Goal: Task Accomplishment & Management: Manage account settings

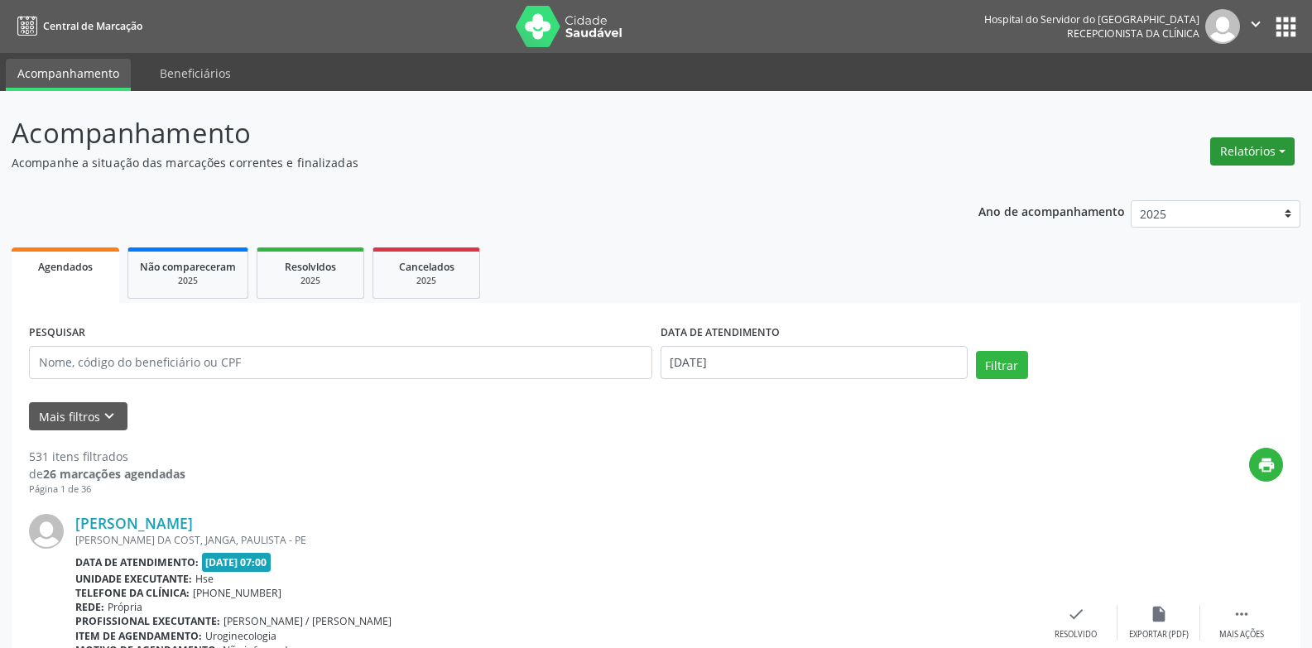
click at [1241, 137] on button "Relatórios" at bounding box center [1252, 151] width 84 height 28
click at [1167, 185] on link "Agendamentos" at bounding box center [1207, 187] width 178 height 23
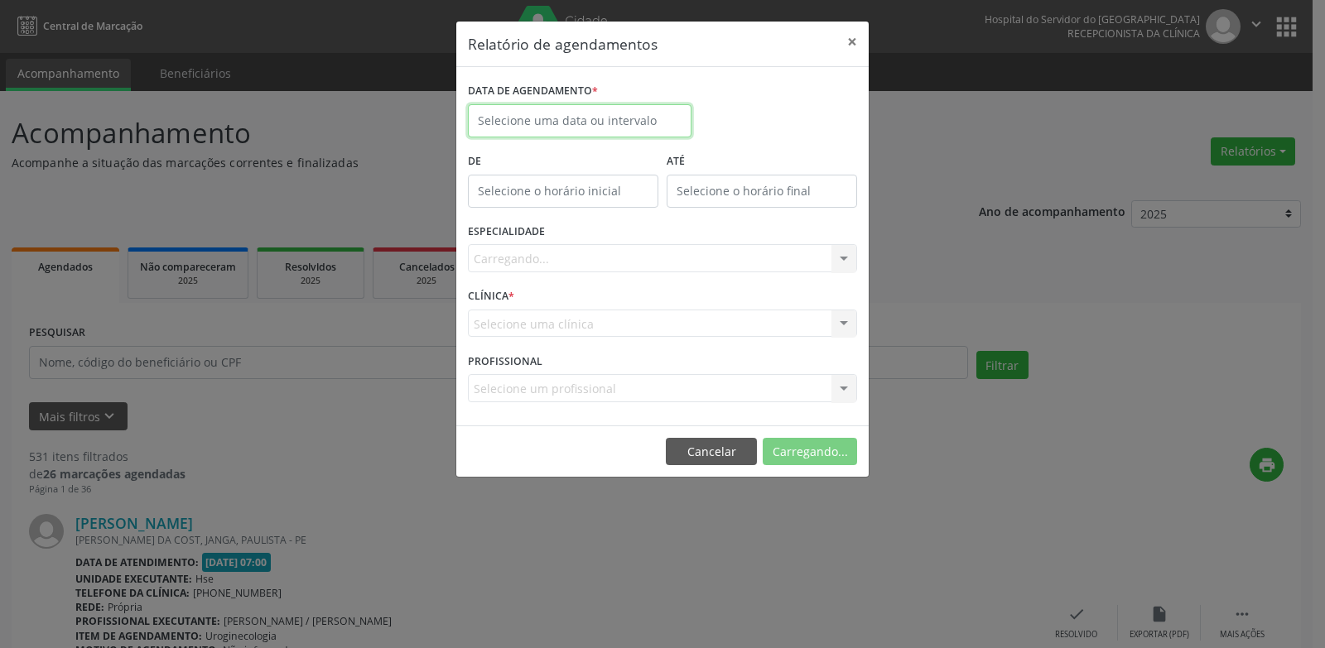
drag, startPoint x: 597, startPoint y: 108, endPoint x: 594, endPoint y: 160, distance: 51.4
click at [597, 109] on input "text" at bounding box center [580, 120] width 224 height 33
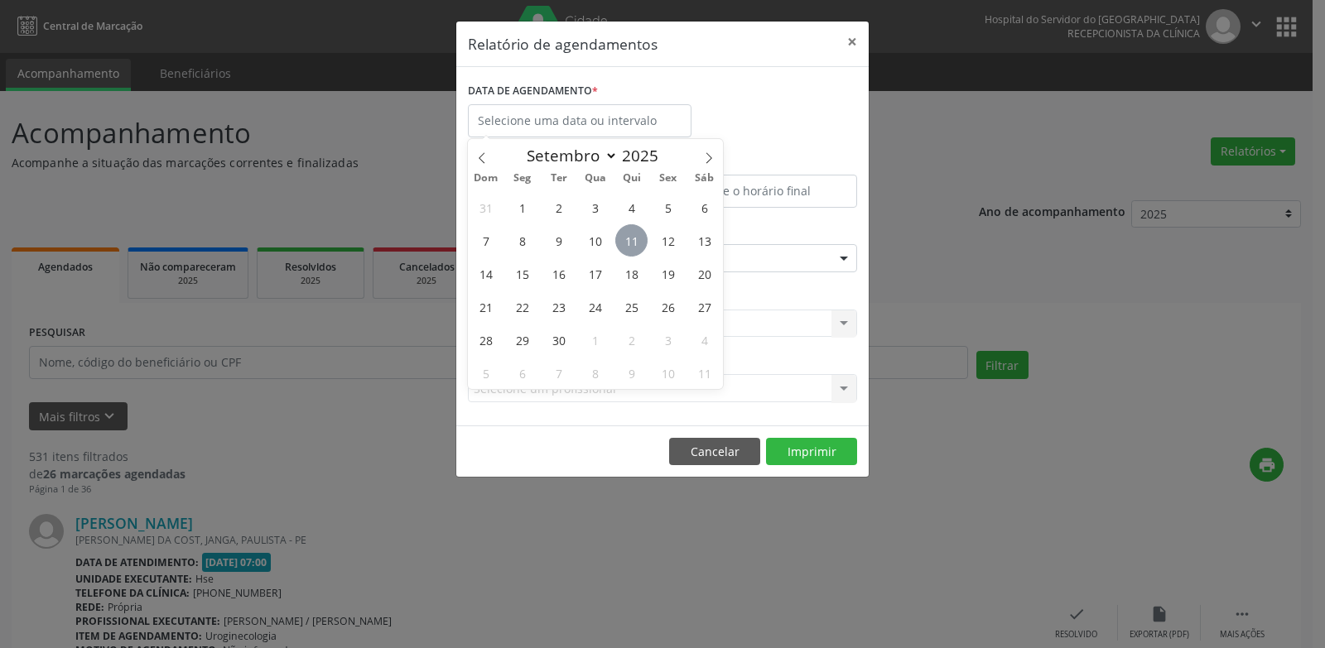
click at [623, 244] on span "11" at bounding box center [631, 240] width 32 height 32
type input "[DATE]"
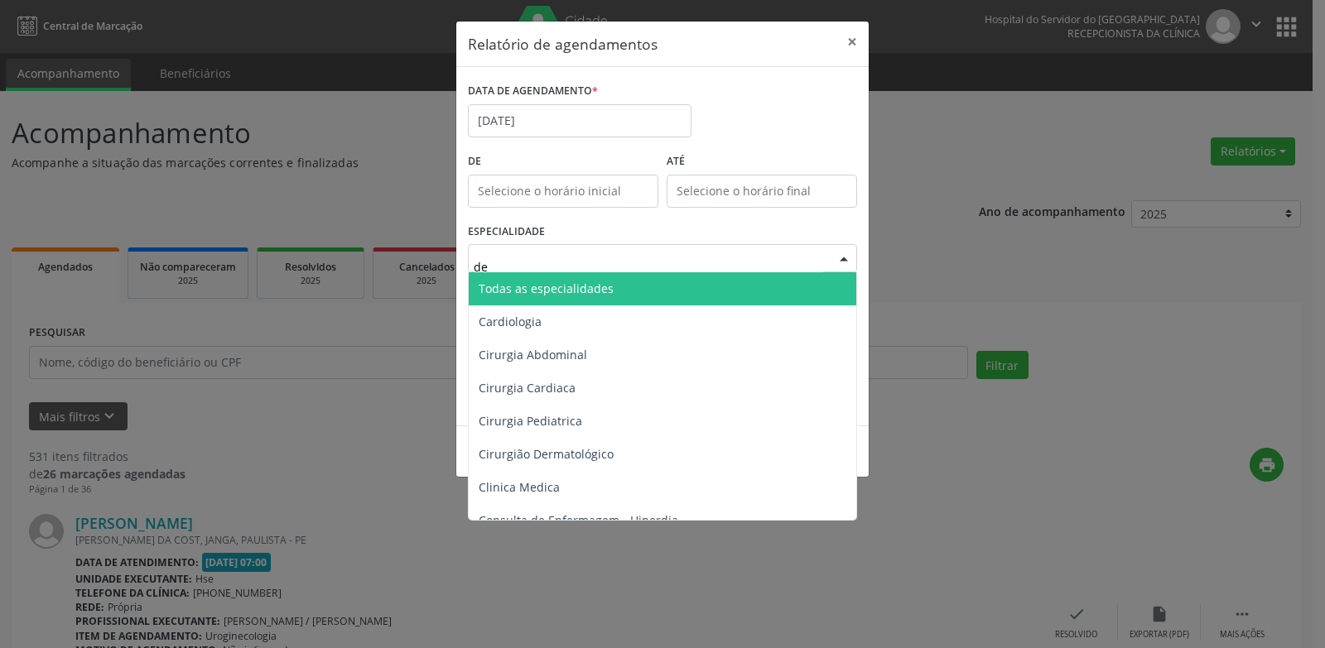
type input "der"
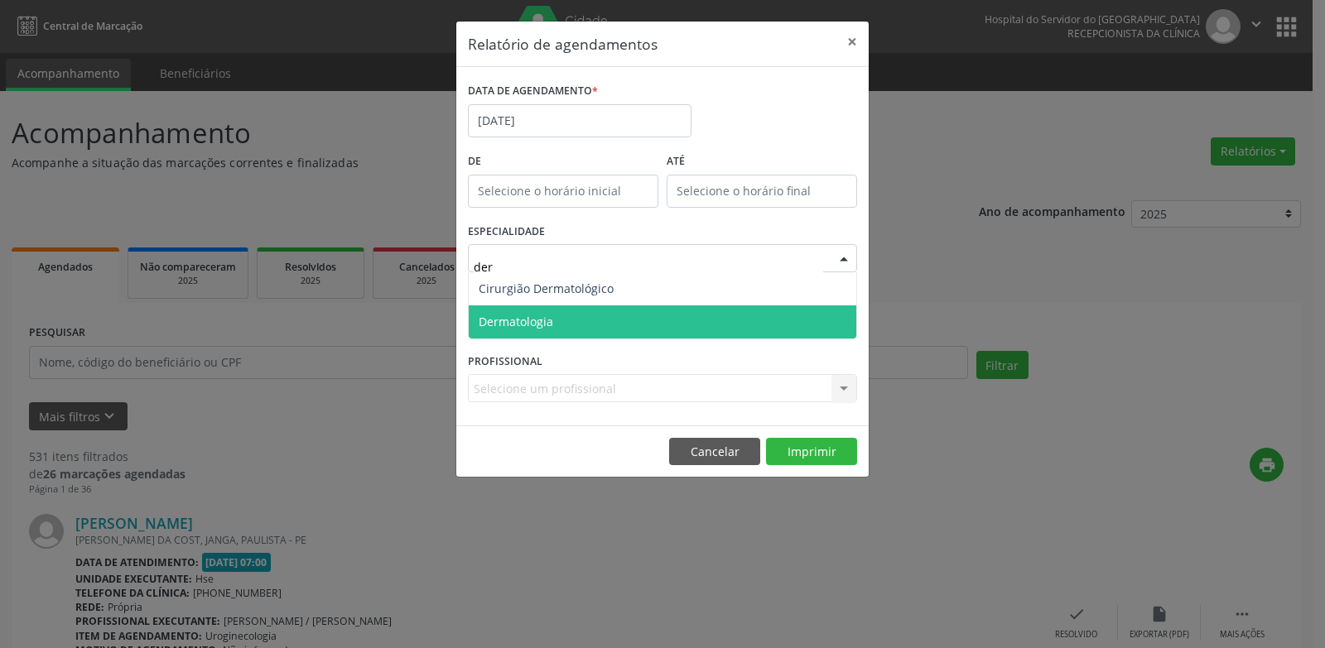
click at [589, 325] on span "Dermatologia" at bounding box center [662, 322] width 387 height 33
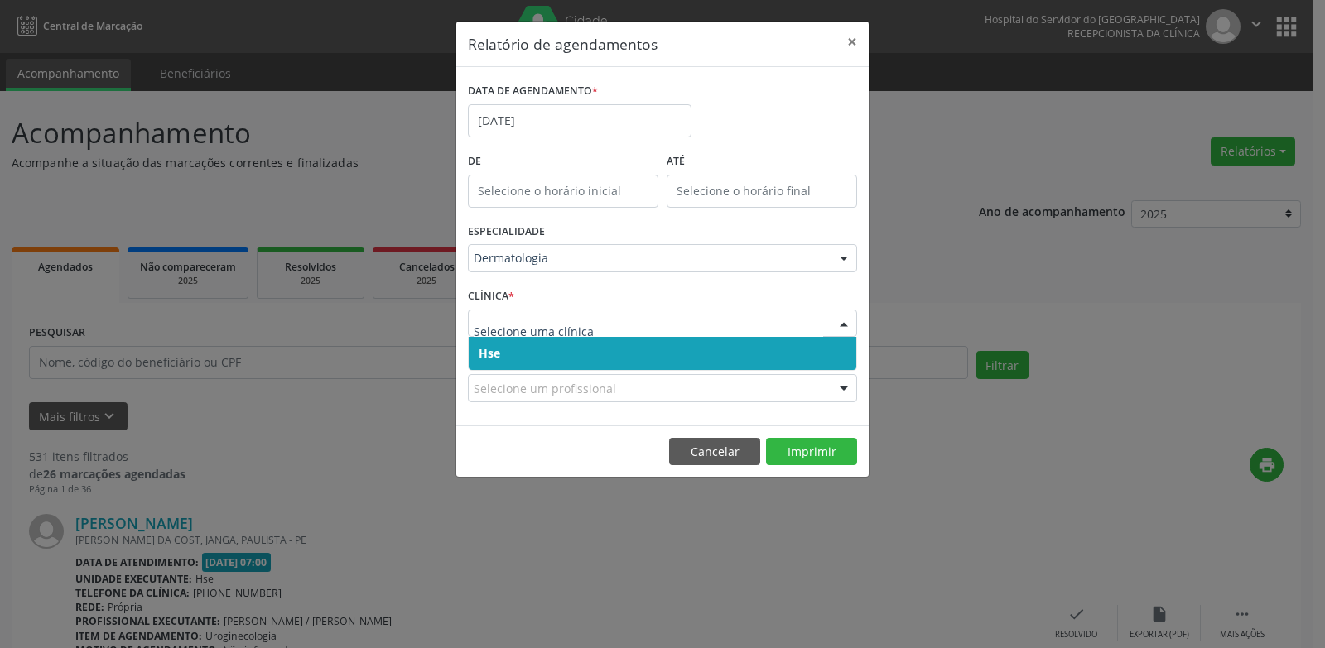
click at [555, 346] on span "Hse" at bounding box center [662, 353] width 387 height 33
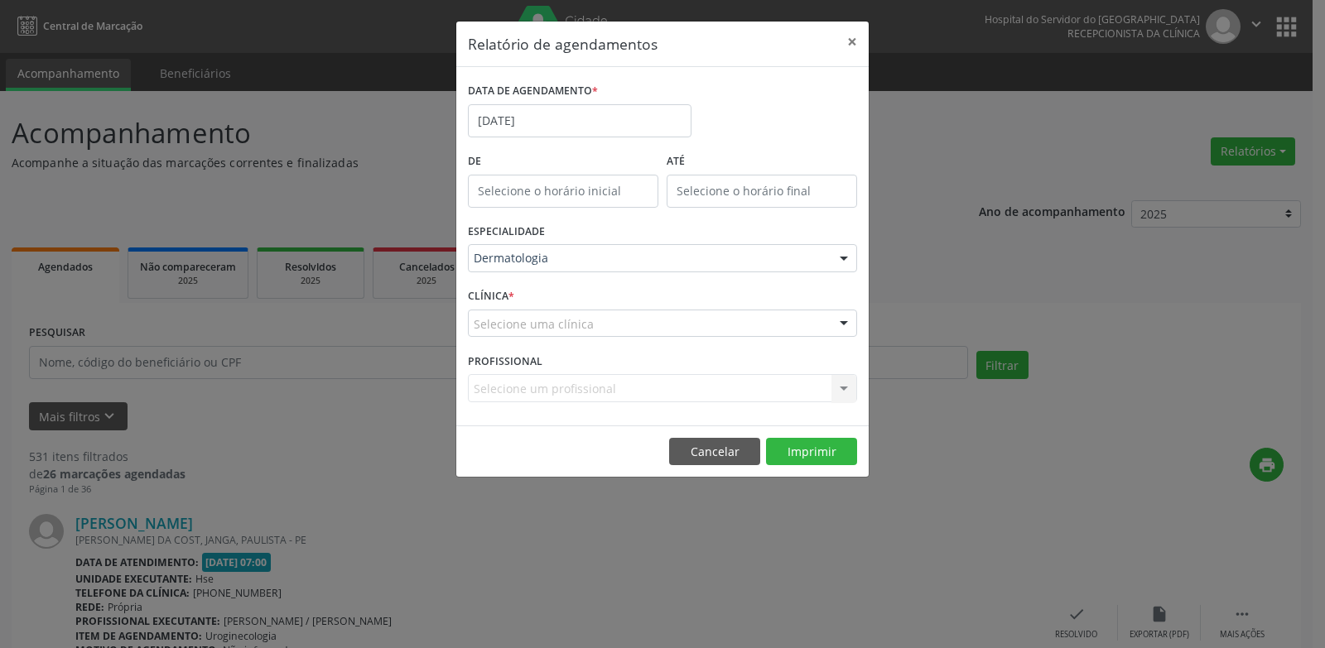
click at [551, 333] on div "Selecione uma clínica" at bounding box center [662, 324] width 389 height 28
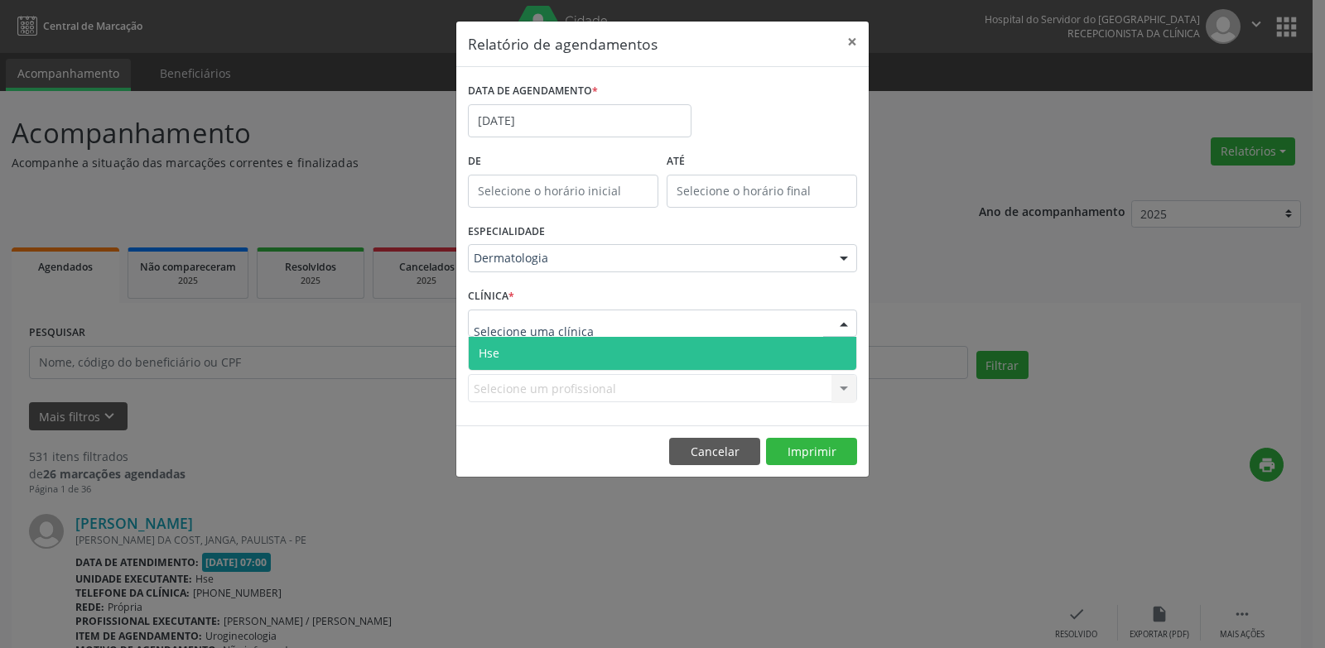
click at [549, 351] on span "Hse" at bounding box center [662, 353] width 387 height 33
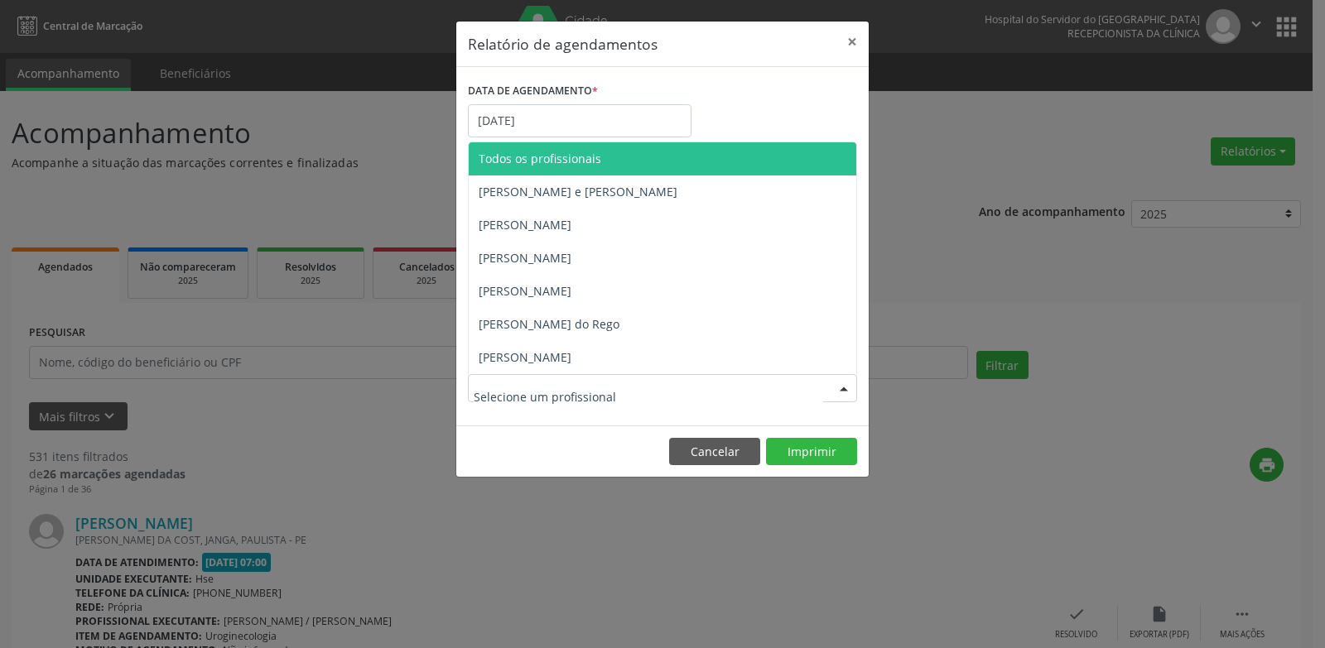
click at [724, 397] on div at bounding box center [662, 388] width 389 height 28
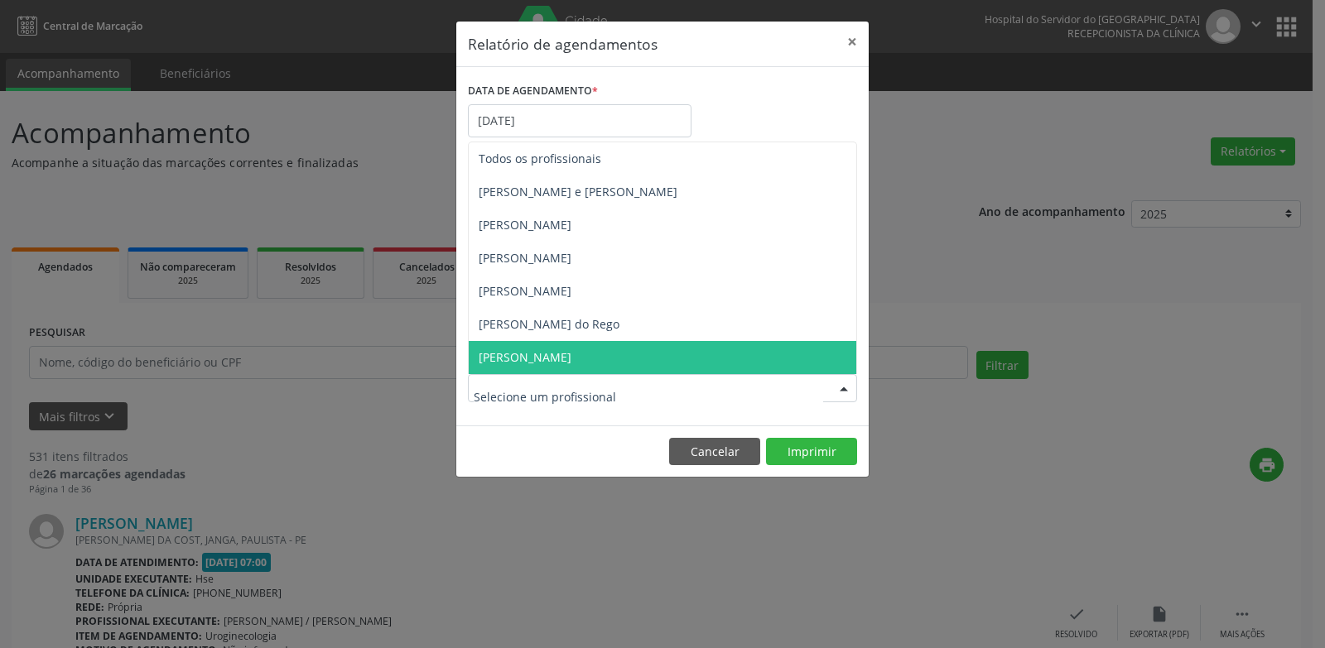
click at [571, 353] on span "[PERSON_NAME]" at bounding box center [525, 357] width 93 height 16
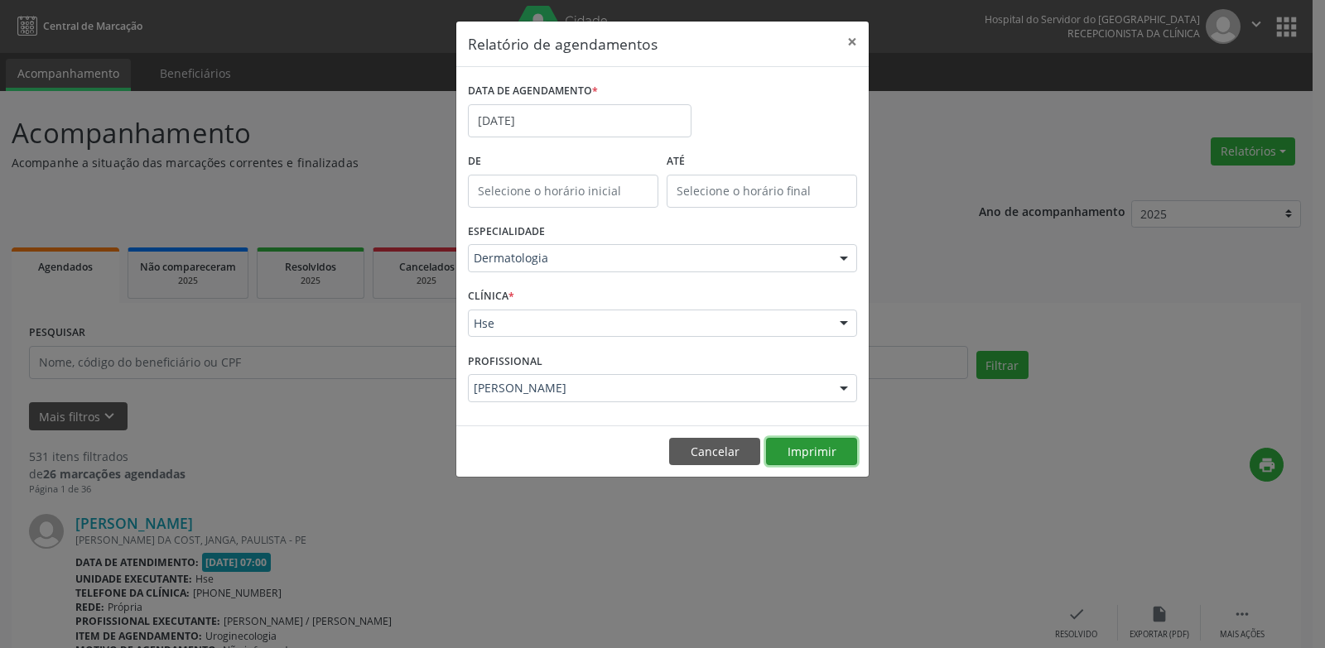
click at [790, 458] on button "Imprimir" at bounding box center [811, 452] width 91 height 28
click at [850, 51] on button "×" at bounding box center [851, 42] width 33 height 41
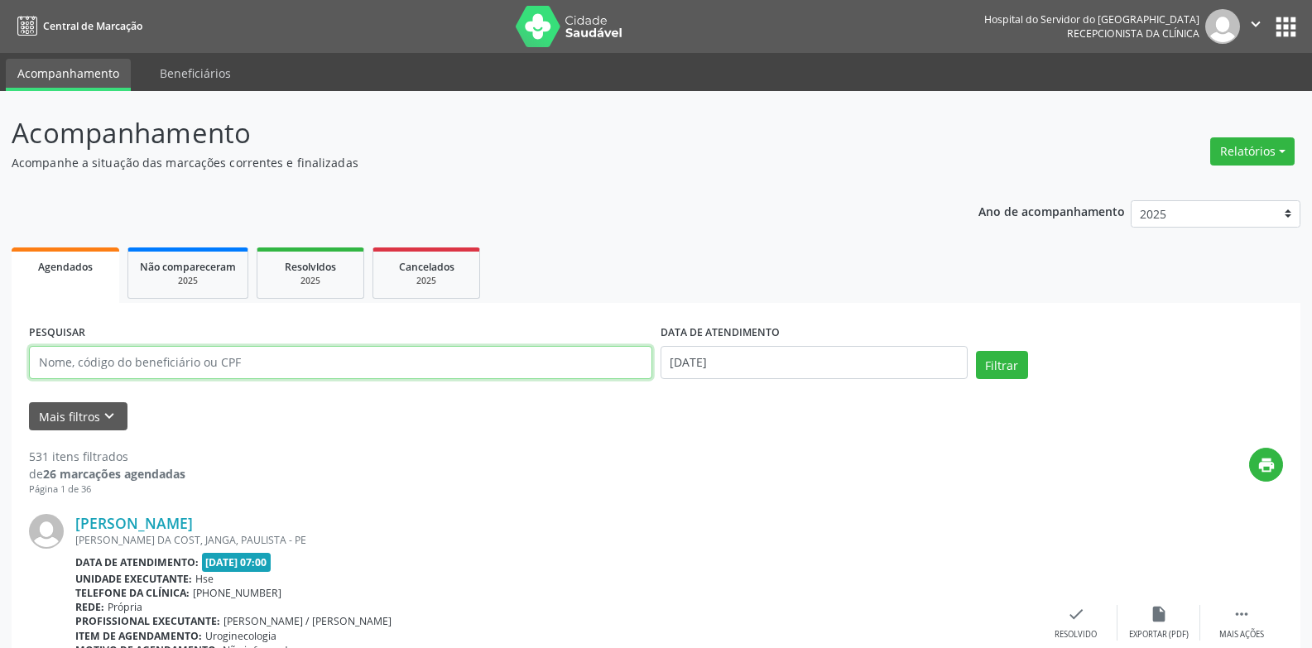
click at [257, 371] on input "text" at bounding box center [340, 362] width 623 height 33
type input "[PERSON_NAME]"
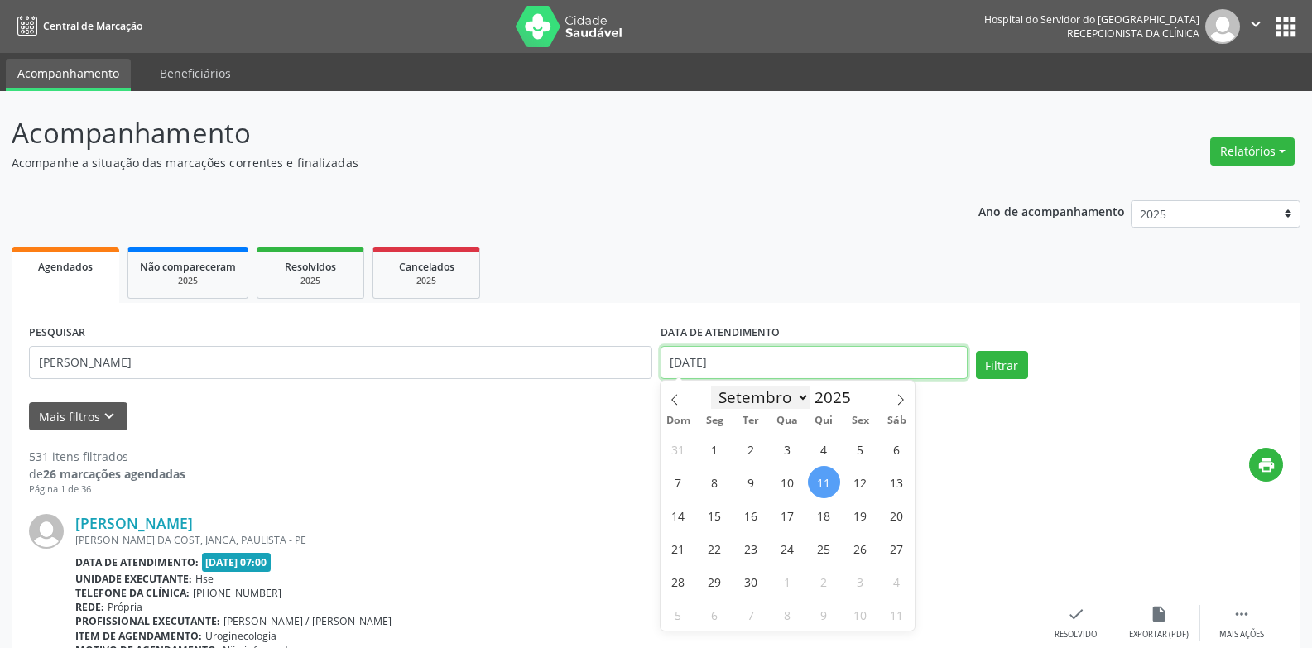
click at [727, 374] on input "[DATE]" at bounding box center [814, 362] width 307 height 33
click at [726, 374] on input "[DATE]" at bounding box center [814, 362] width 307 height 33
click at [724, 374] on input "[DATE]" at bounding box center [814, 362] width 307 height 33
click at [721, 375] on input "[DATE]" at bounding box center [814, 362] width 307 height 33
click at [722, 375] on input "[DATE]" at bounding box center [814, 362] width 307 height 33
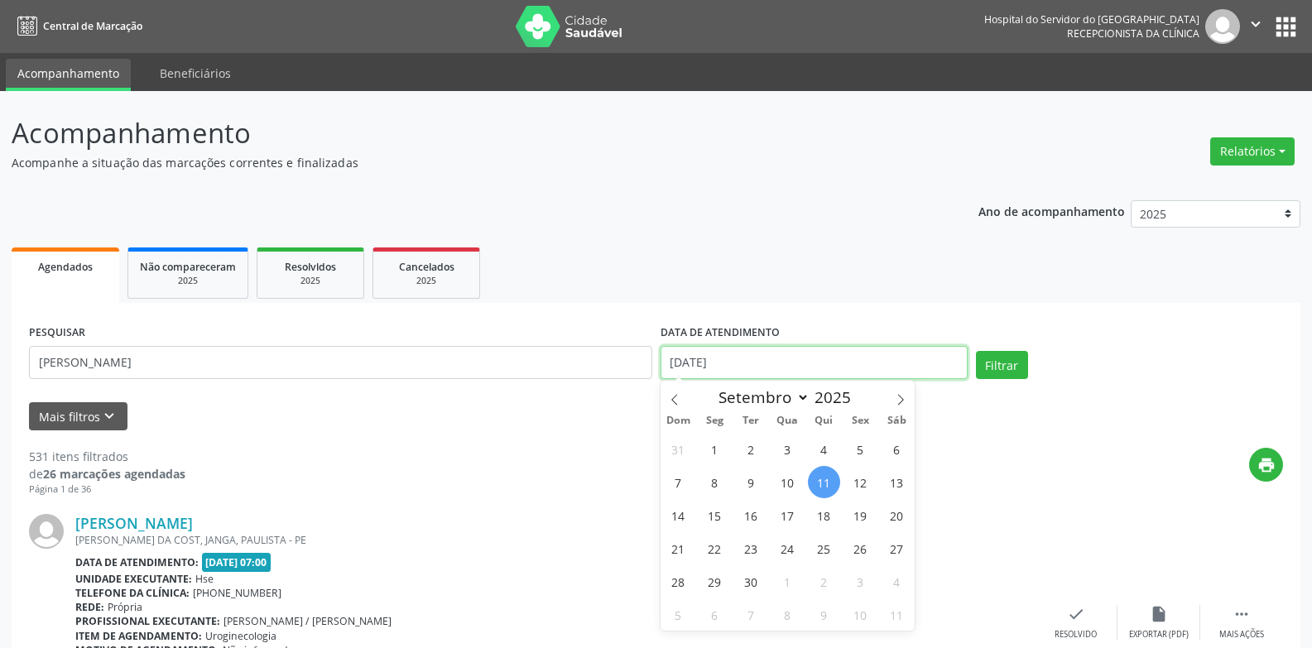
click at [722, 375] on input "[DATE]" at bounding box center [814, 362] width 307 height 33
click at [976, 351] on button "Filtrar" at bounding box center [1002, 365] width 52 height 28
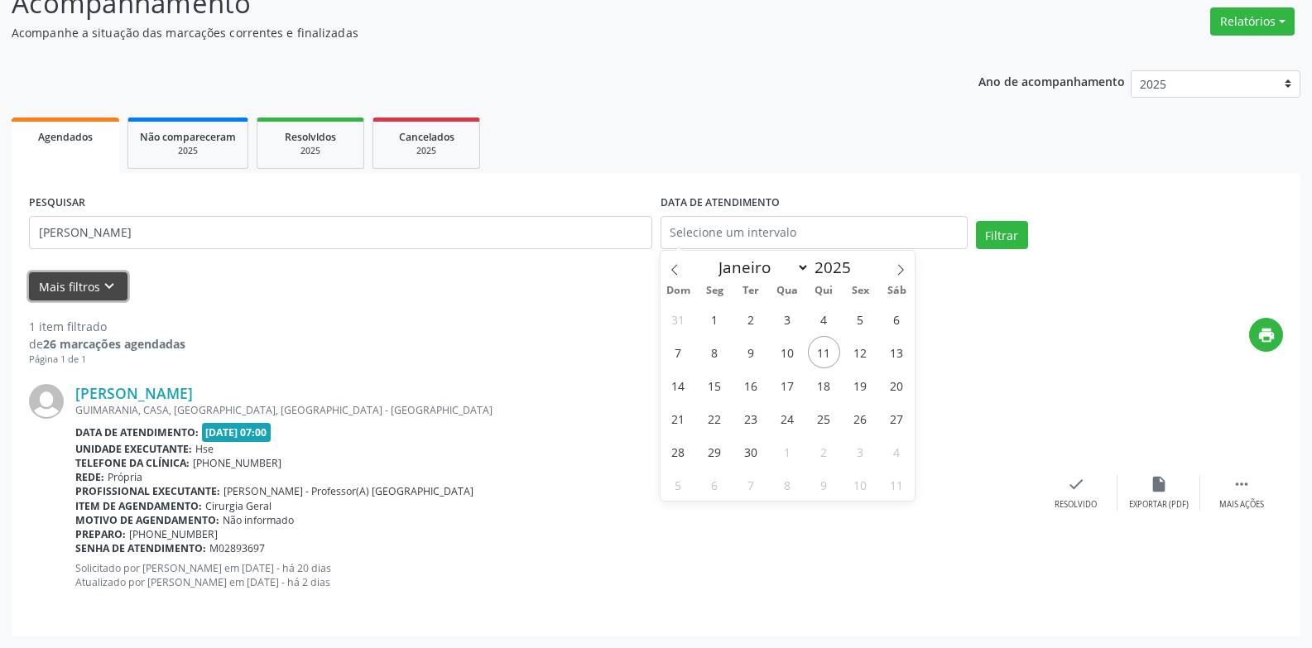
drag, startPoint x: 100, startPoint y: 294, endPoint x: 130, endPoint y: 333, distance: 49.0
click at [100, 294] on icon "keyboard_arrow_down" at bounding box center [109, 286] width 18 height 18
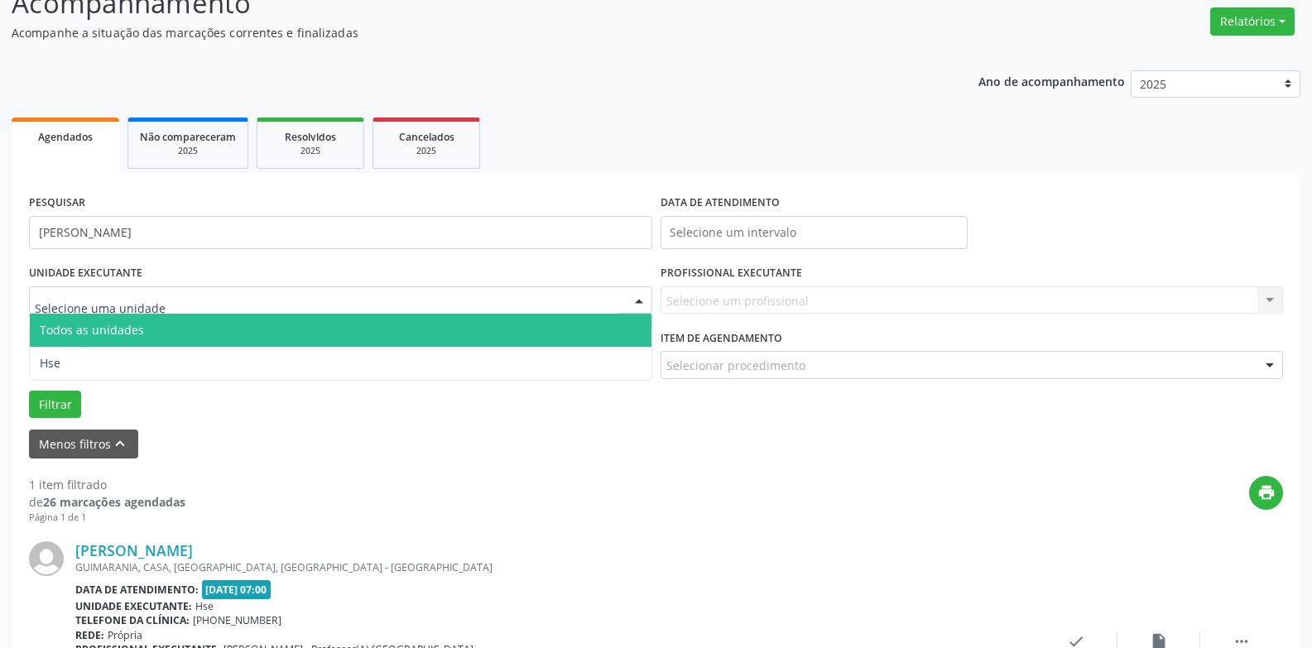
click at [184, 347] on span "Hse" at bounding box center [341, 363] width 622 height 33
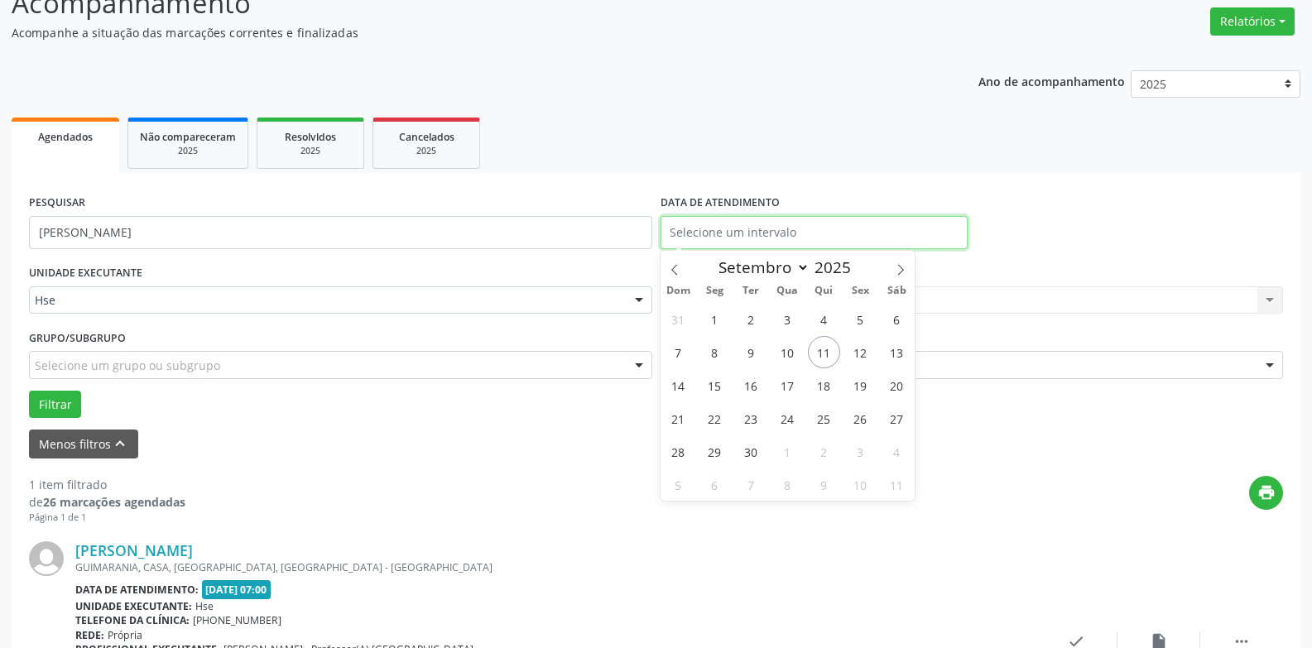
click at [738, 239] on input "text" at bounding box center [814, 232] width 307 height 33
click at [824, 356] on span "11" at bounding box center [824, 352] width 32 height 32
type input "[DATE]"
click at [823, 356] on span "11" at bounding box center [824, 352] width 32 height 32
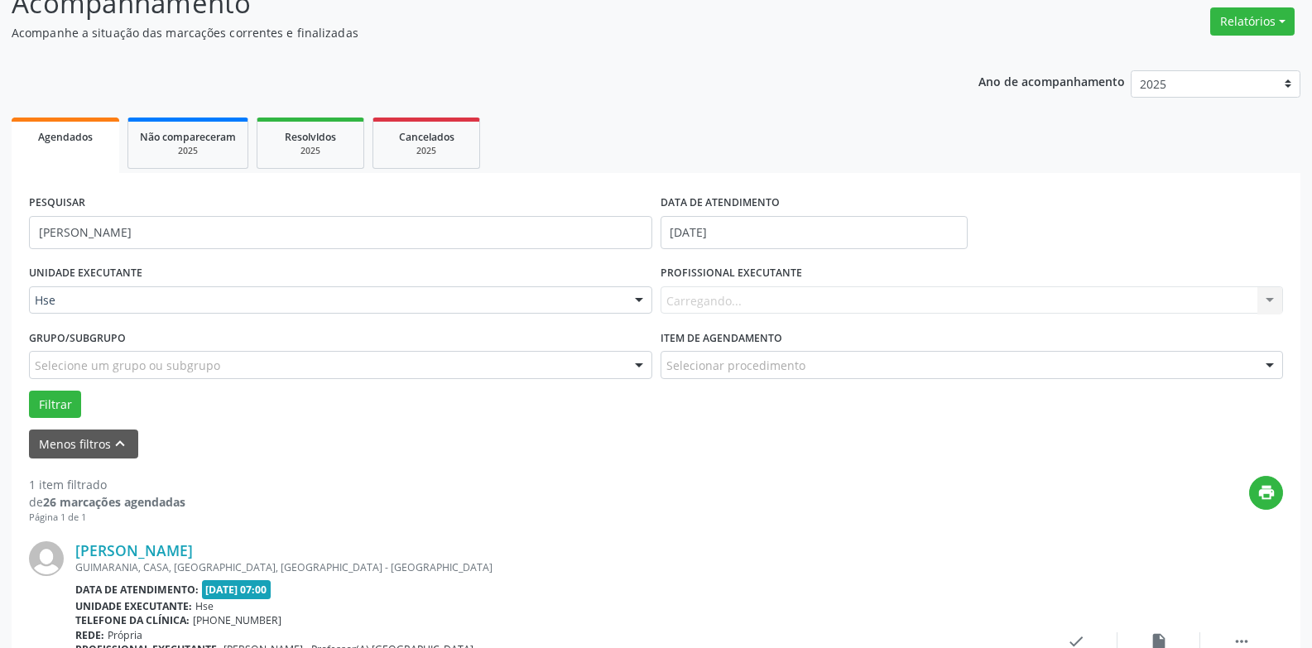
click at [765, 307] on div "Carregando... Nenhum resultado encontrado para: " " Não há nenhuma opção para s…" at bounding box center [972, 300] width 623 height 28
click at [729, 252] on div "DATA DE ATENDIMENTO [DATE]" at bounding box center [814, 225] width 315 height 70
drag, startPoint x: 718, startPoint y: 240, endPoint x: 729, endPoint y: 261, distance: 23.3
click at [718, 240] on input "[DATE]" at bounding box center [814, 232] width 307 height 33
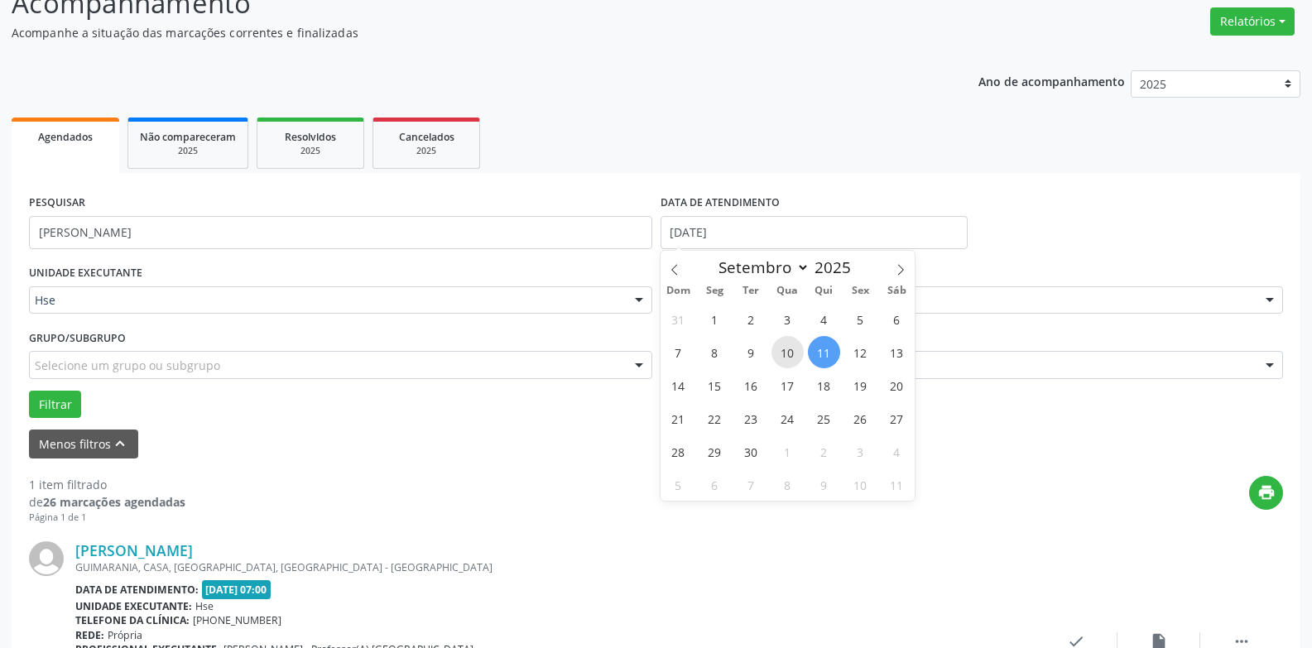
click at [787, 362] on span "10" at bounding box center [788, 352] width 32 height 32
type input "[DATE]"
click at [787, 362] on span "10" at bounding box center [788, 352] width 32 height 32
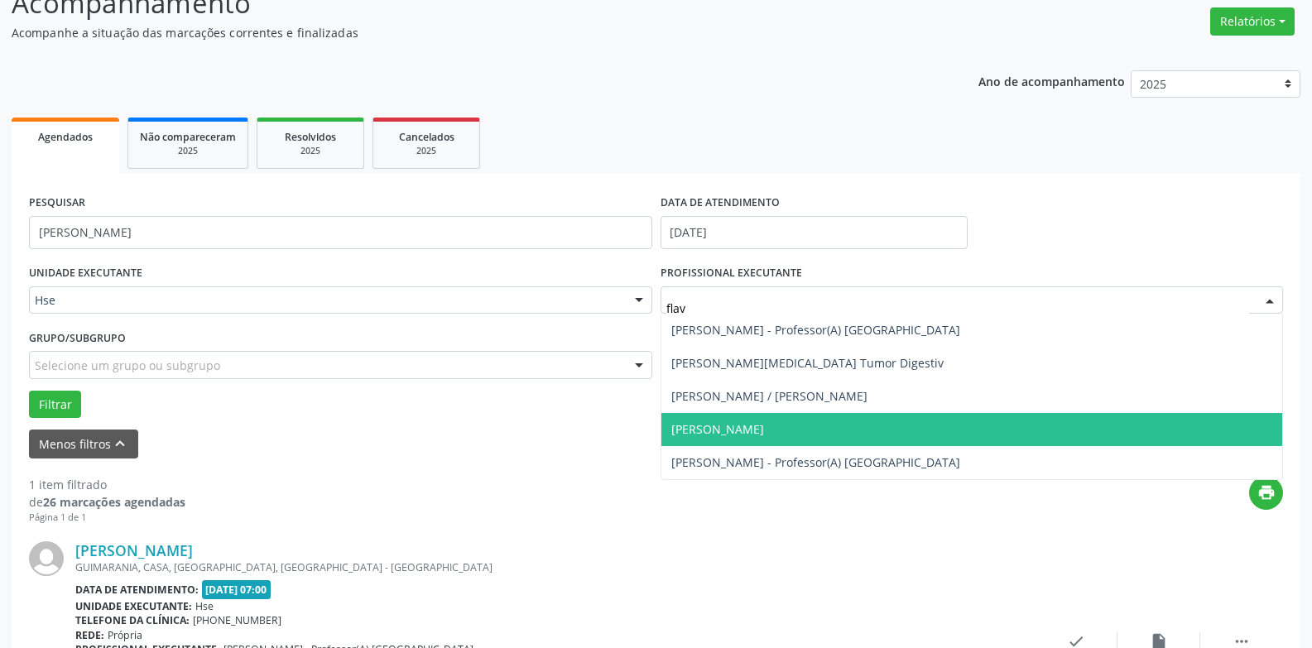
click at [893, 433] on span "[PERSON_NAME]" at bounding box center [973, 429] width 622 height 33
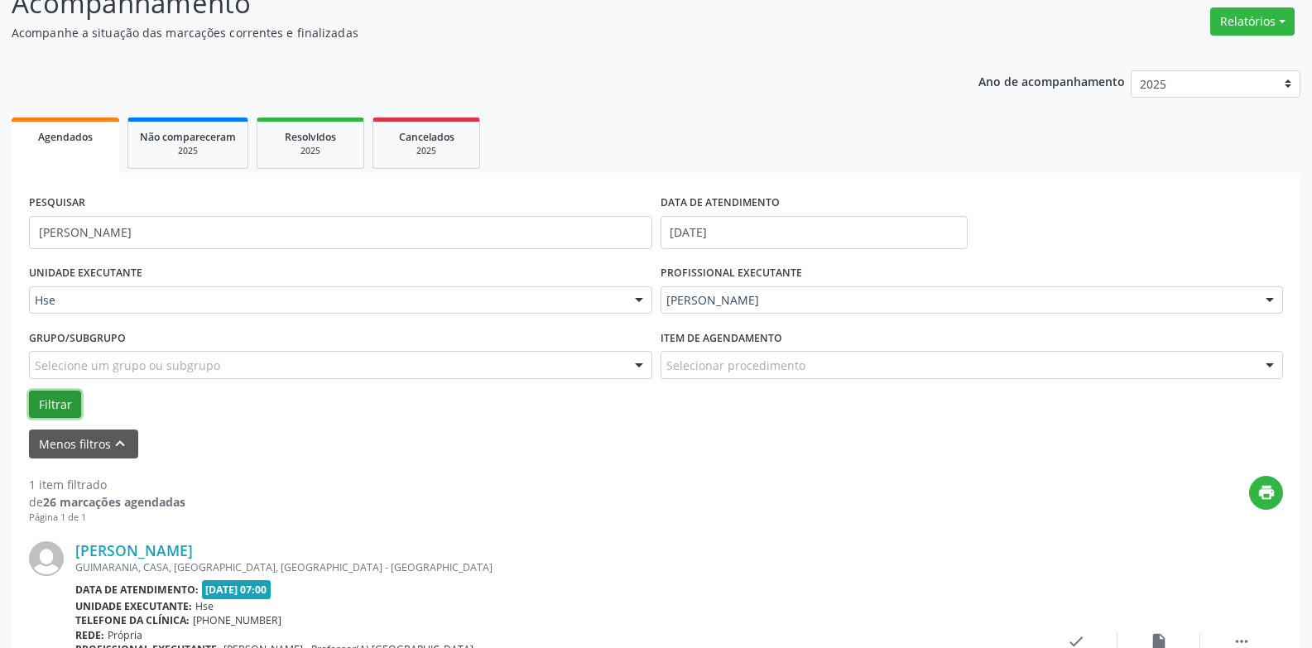
click at [53, 397] on button "Filtrar" at bounding box center [55, 405] width 52 height 28
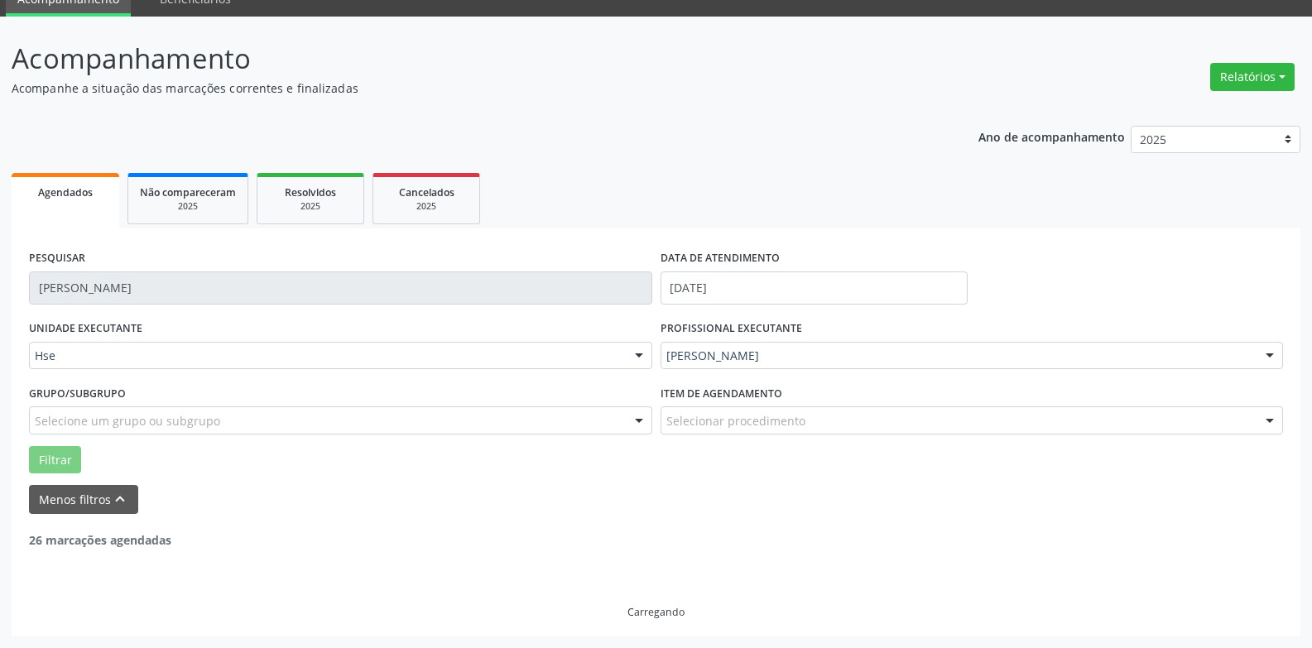
scroll to position [17, 0]
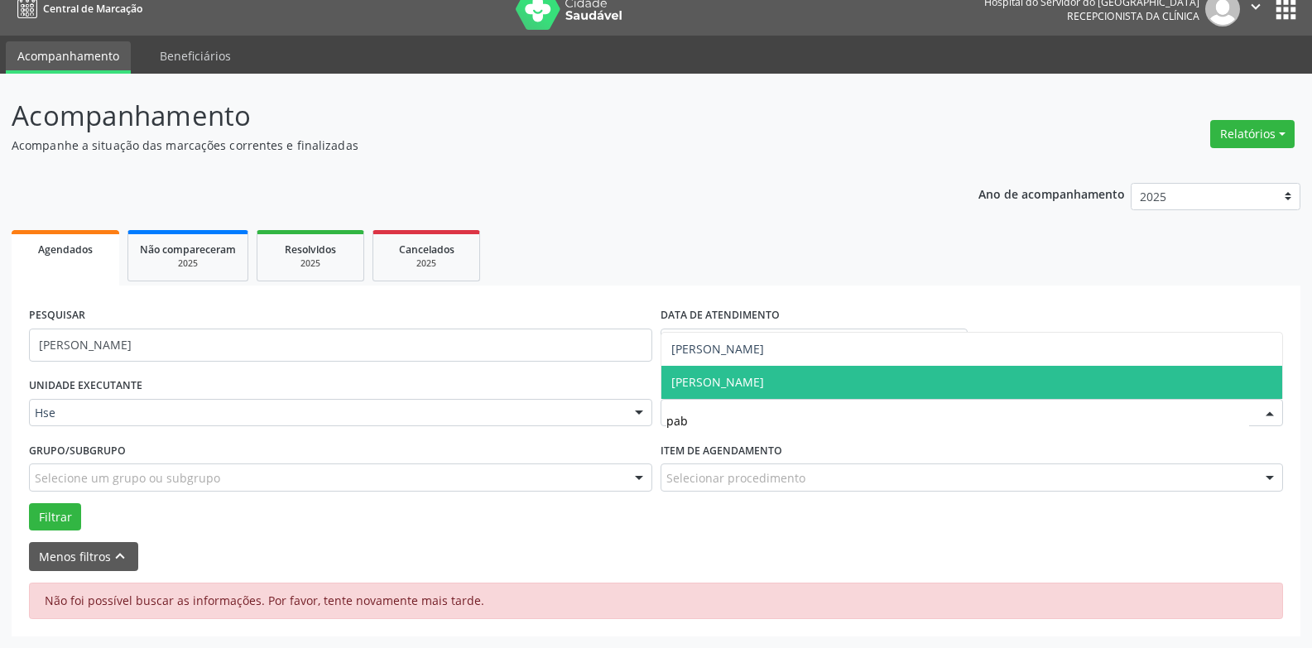
type input "pabl"
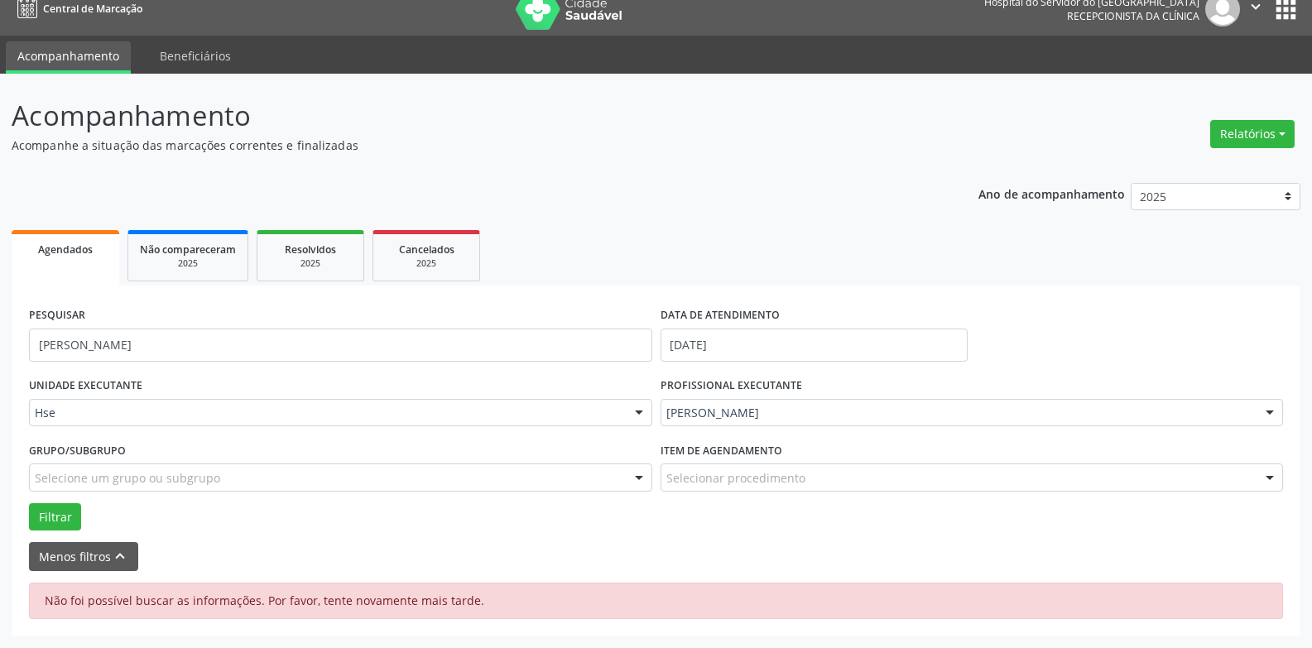
click at [626, 525] on div "Filtrar" at bounding box center [656, 517] width 1263 height 28
click at [50, 508] on button "Filtrar" at bounding box center [55, 517] width 52 height 28
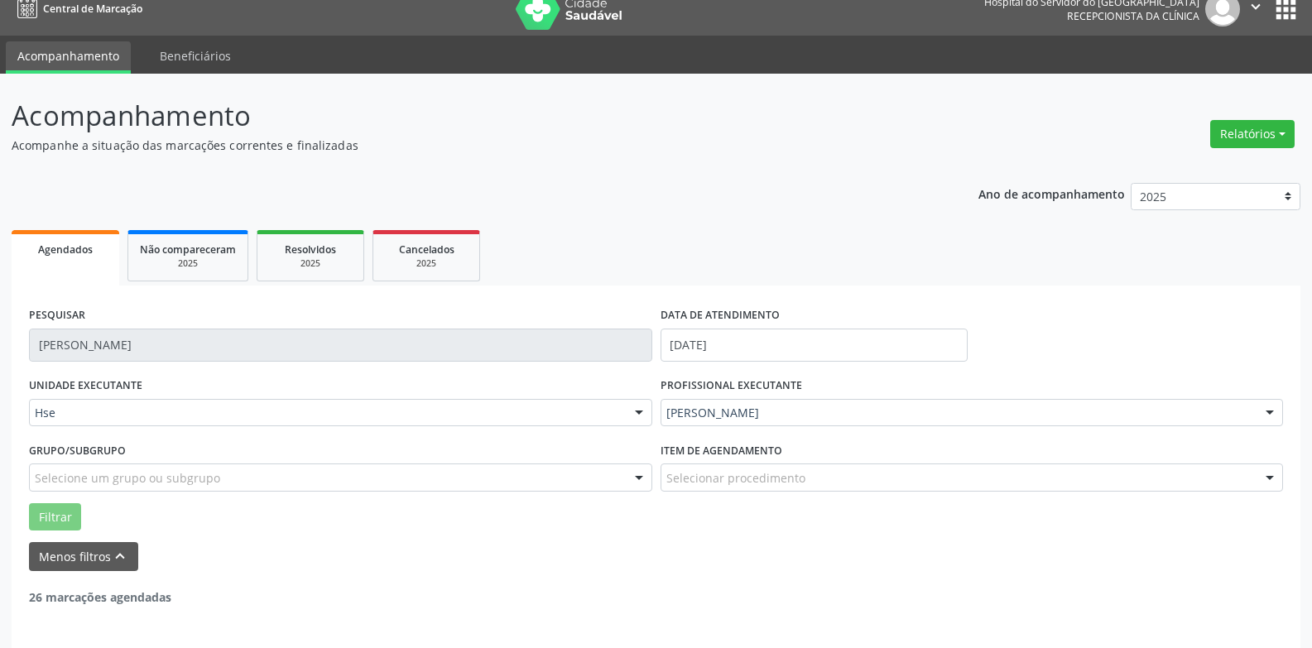
click at [300, 318] on div "PESQUISAR [PERSON_NAME]" at bounding box center [341, 338] width 632 height 70
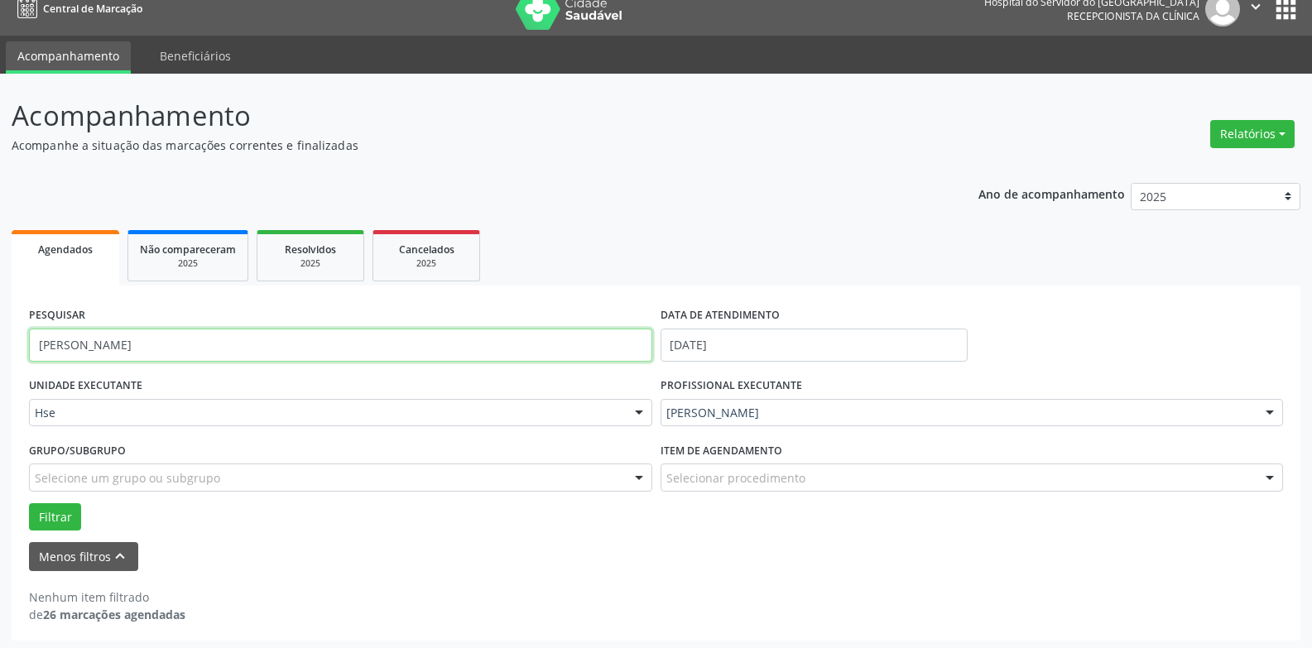
click at [205, 347] on input "[PERSON_NAME]" at bounding box center [340, 345] width 623 height 33
click at [206, 349] on input "[PERSON_NAME]" at bounding box center [340, 345] width 623 height 33
type input "p"
click at [29, 503] on button "Filtrar" at bounding box center [55, 517] width 52 height 28
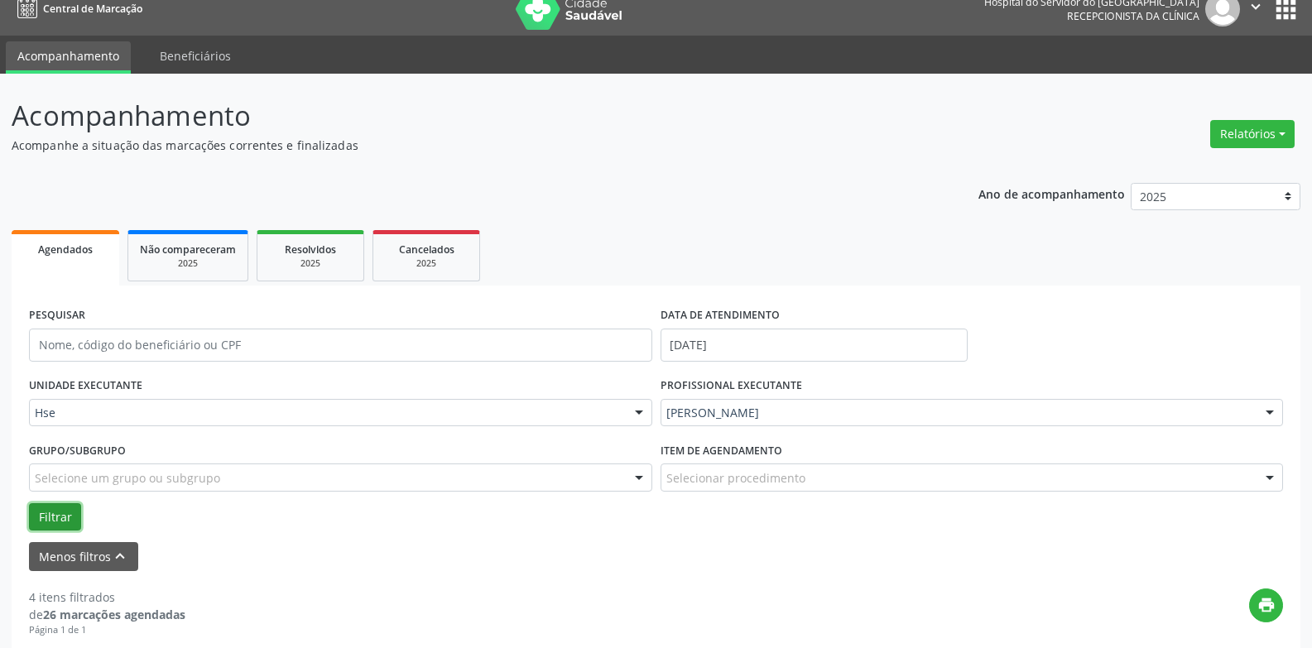
drag, startPoint x: 33, startPoint y: 518, endPoint x: 26, endPoint y: 513, distance: 9.0
click at [35, 518] on button "Filtrar" at bounding box center [55, 517] width 52 height 28
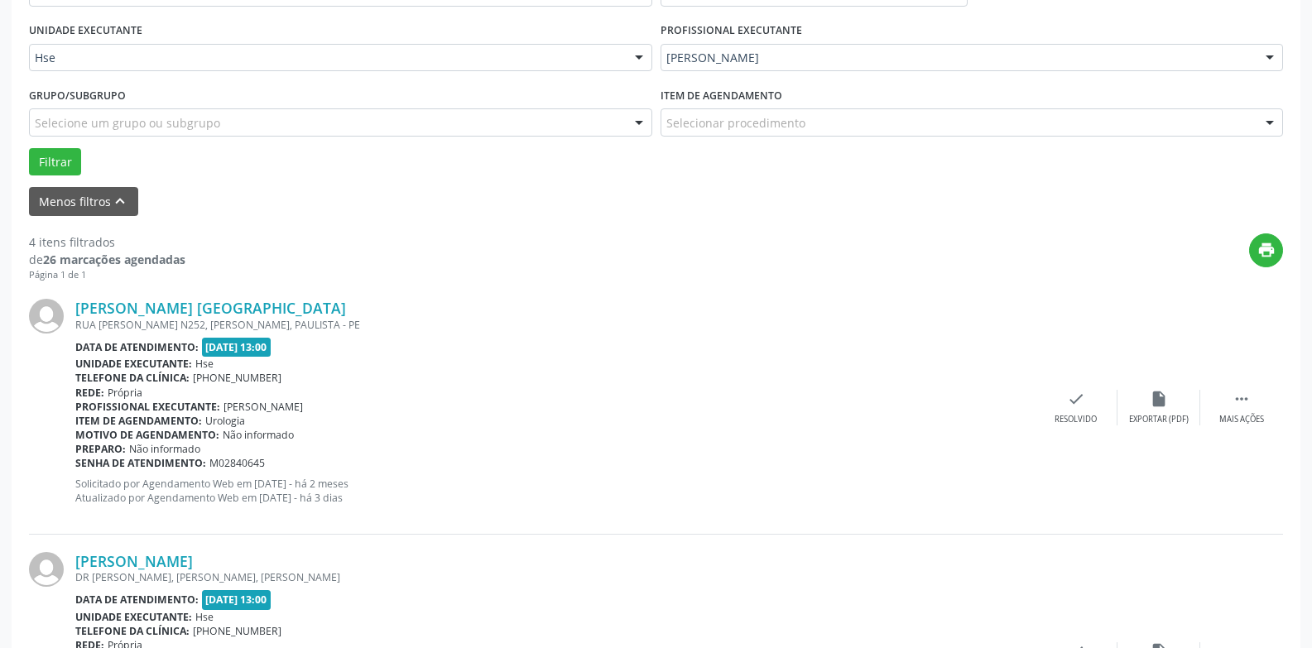
scroll to position [571, 0]
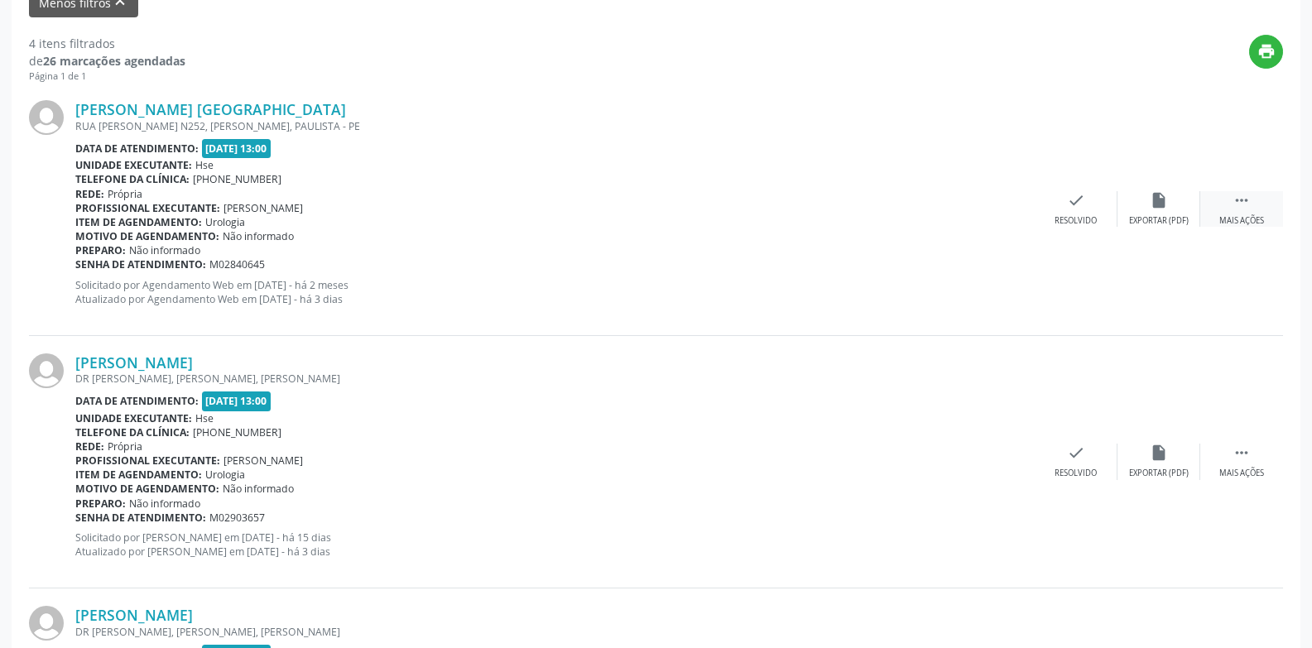
click at [1244, 204] on icon "" at bounding box center [1242, 200] width 18 height 18
click at [1186, 214] on div "alarm_off Não compareceu" at bounding box center [1159, 209] width 83 height 36
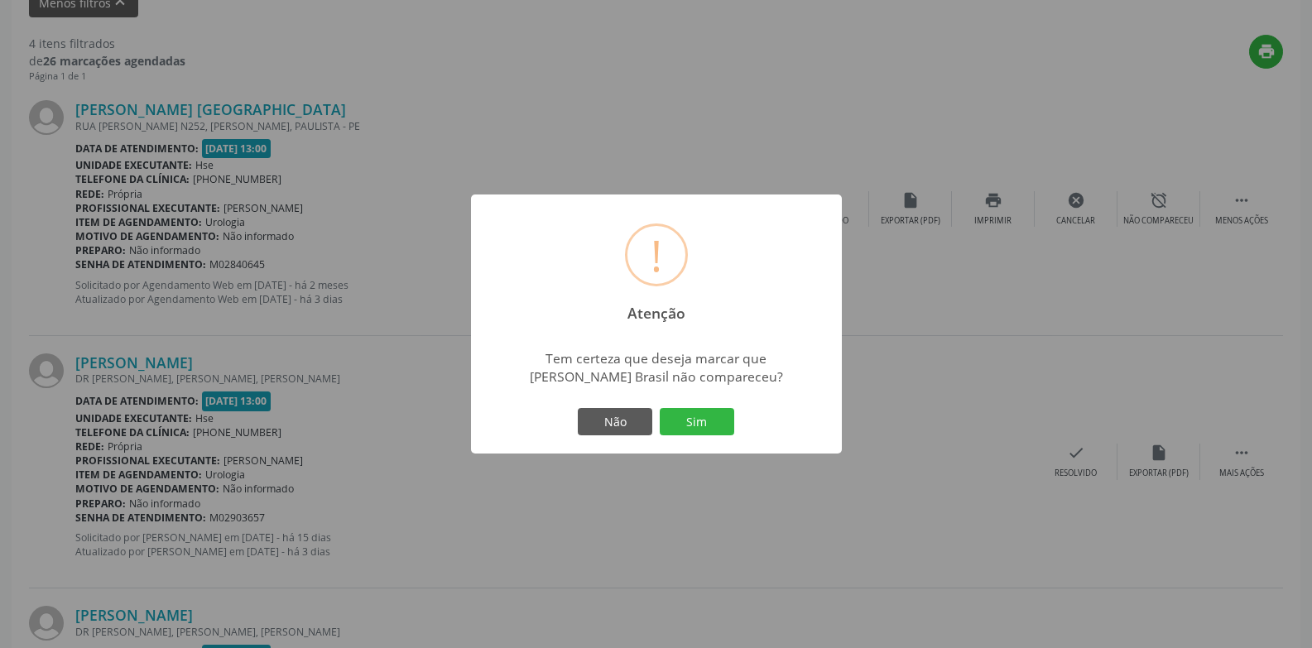
click at [707, 423] on button "Sim" at bounding box center [697, 422] width 75 height 28
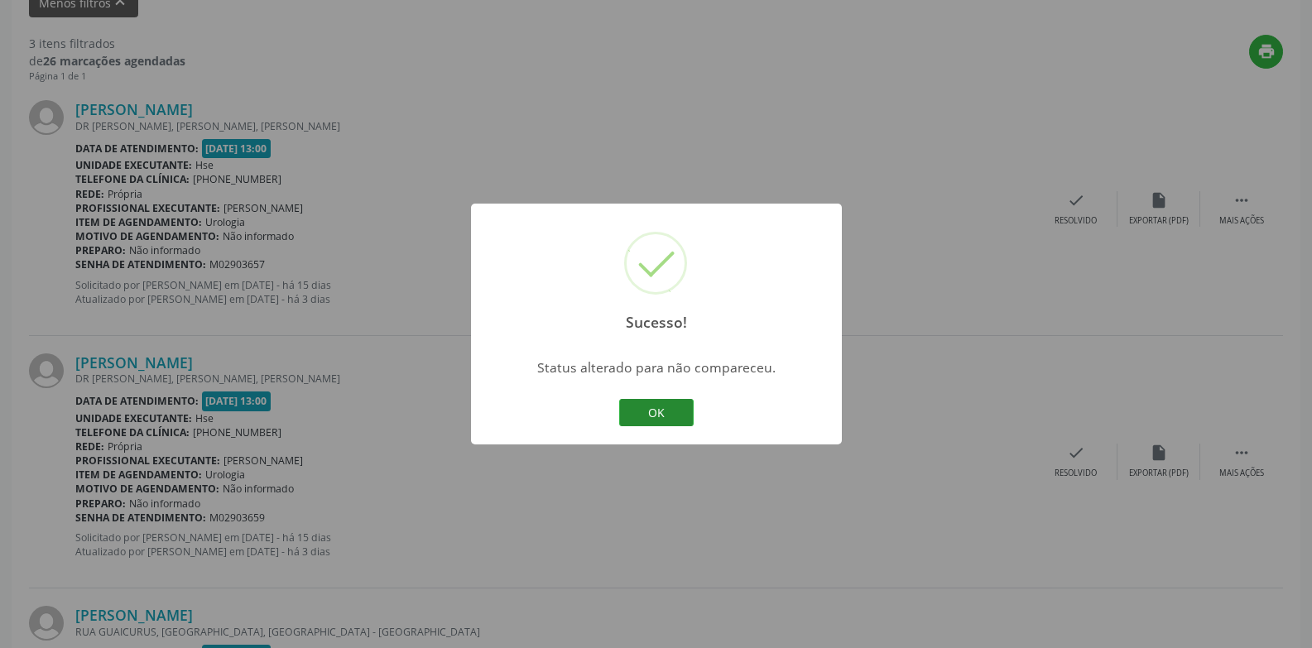
click at [680, 411] on button "OK" at bounding box center [656, 413] width 75 height 28
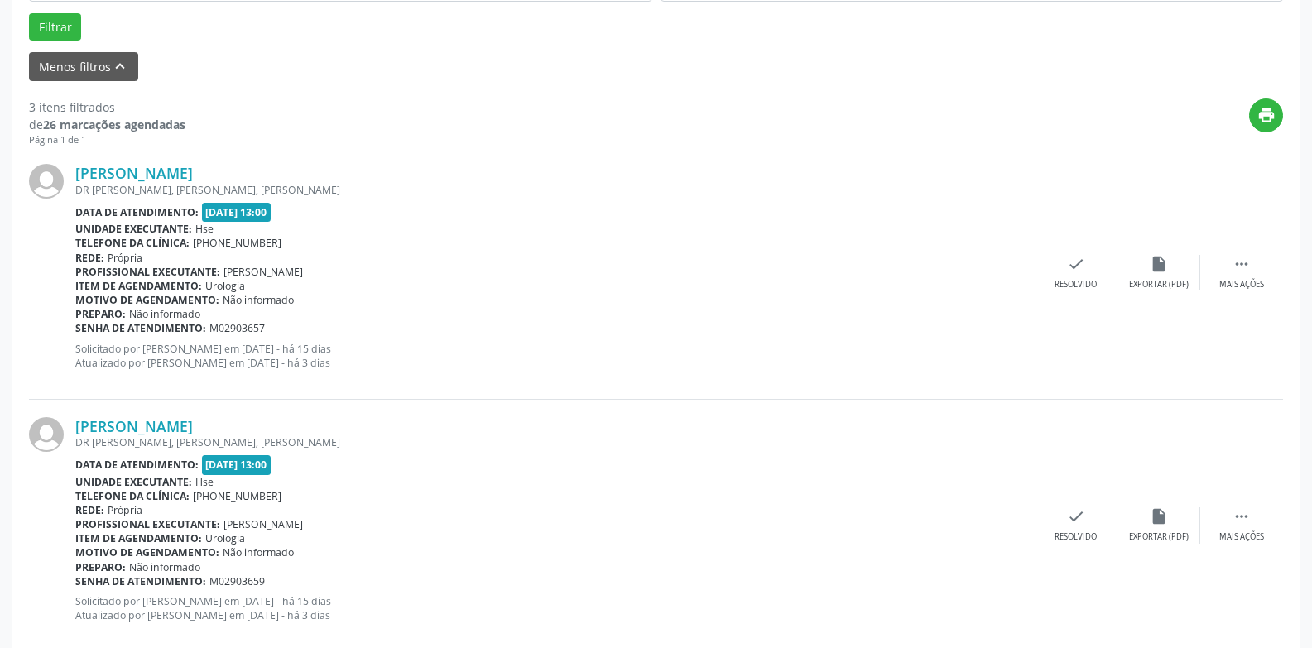
scroll to position [584, 0]
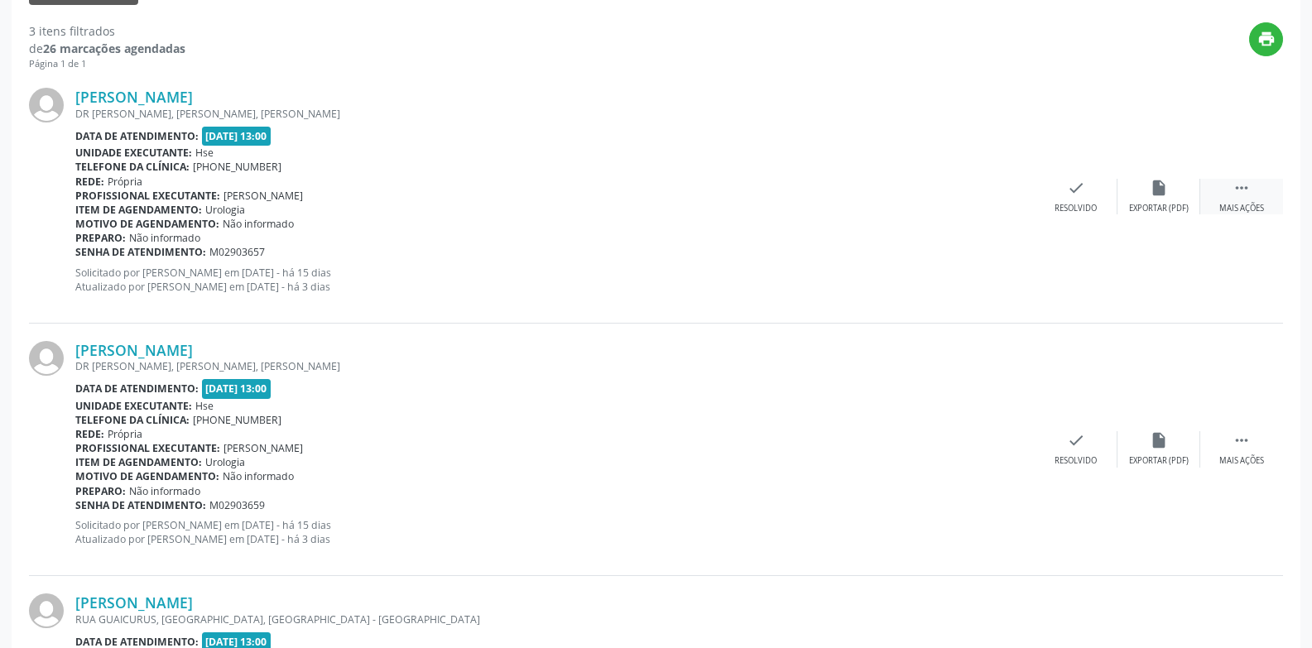
click at [1249, 185] on icon "" at bounding box center [1242, 188] width 18 height 18
click at [1177, 179] on div "alarm_off Não compareceu" at bounding box center [1159, 197] width 83 height 36
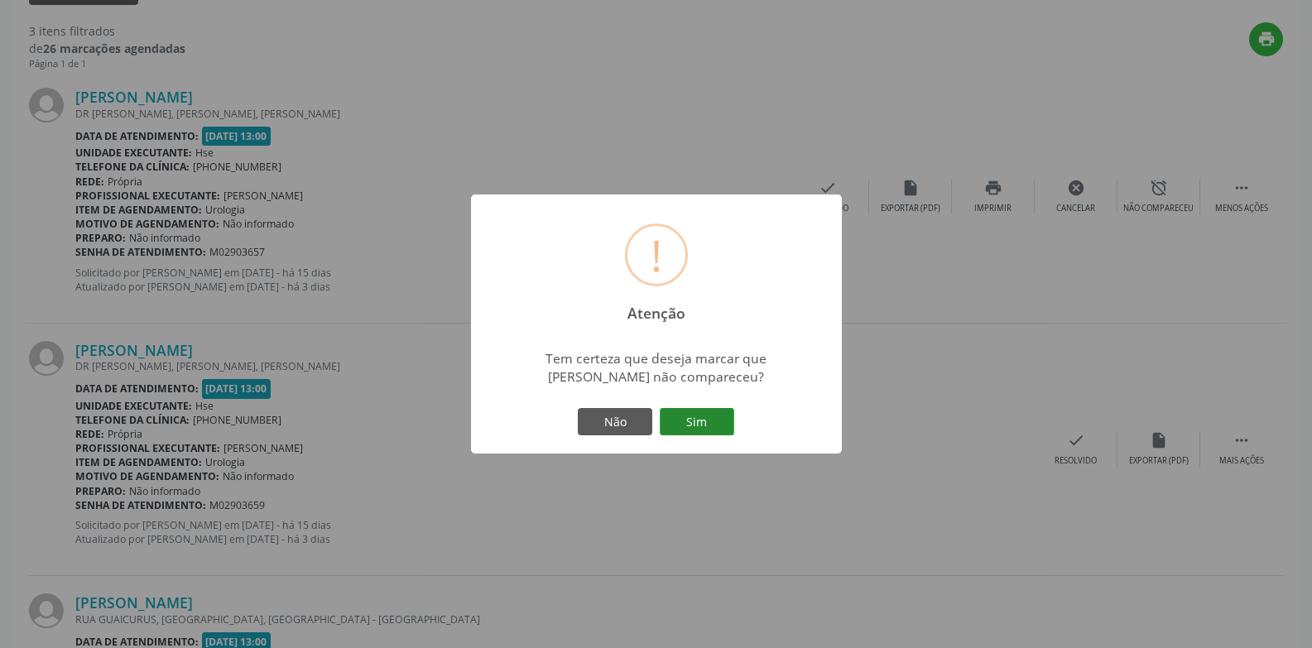
click at [714, 419] on button "Sim" at bounding box center [697, 422] width 75 height 28
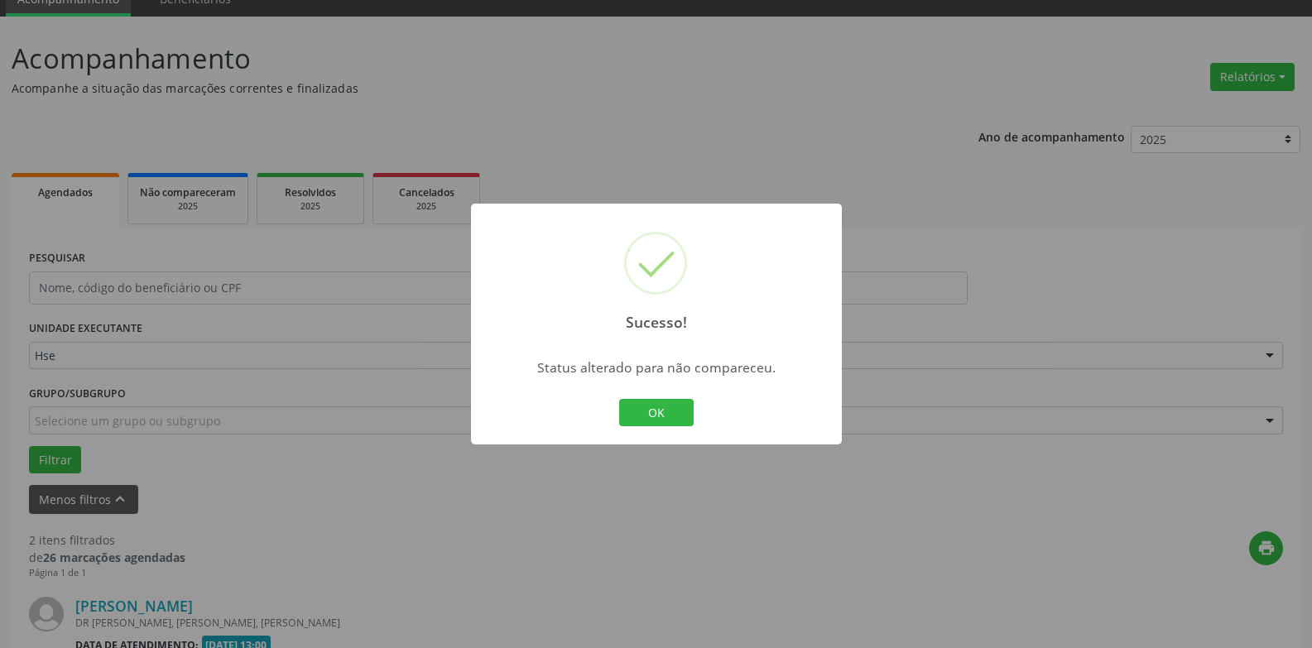
scroll to position [540, 0]
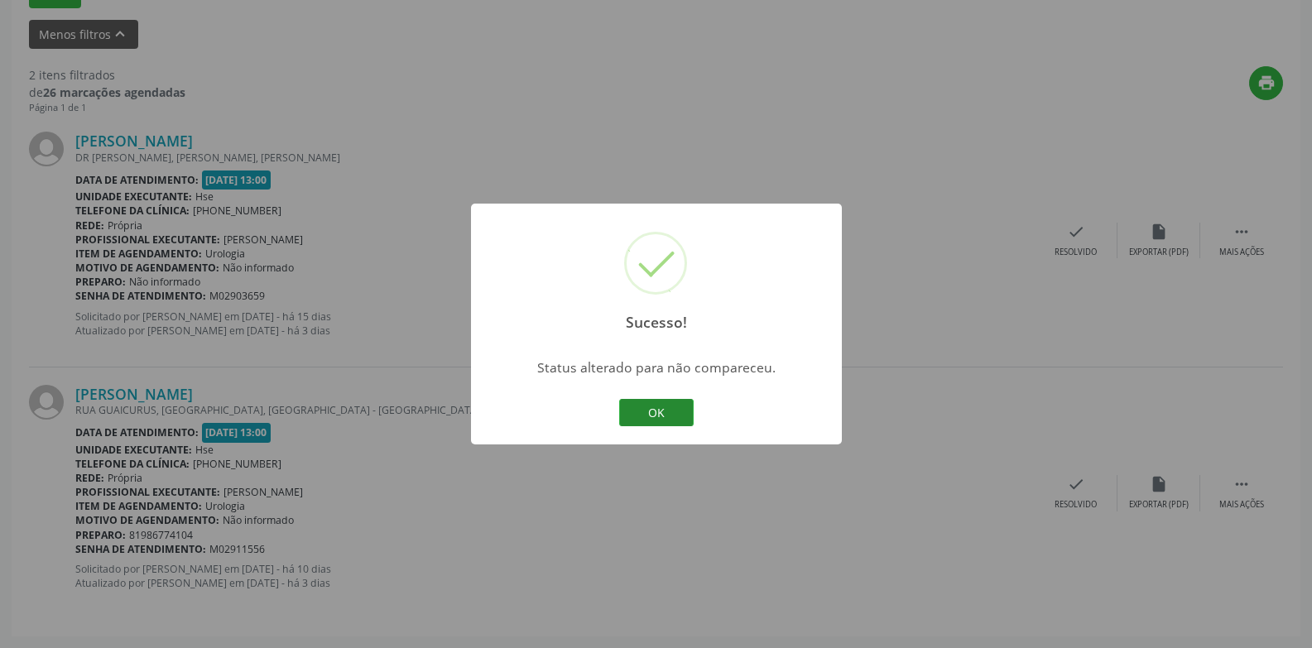
click at [657, 417] on button "OK" at bounding box center [656, 413] width 75 height 28
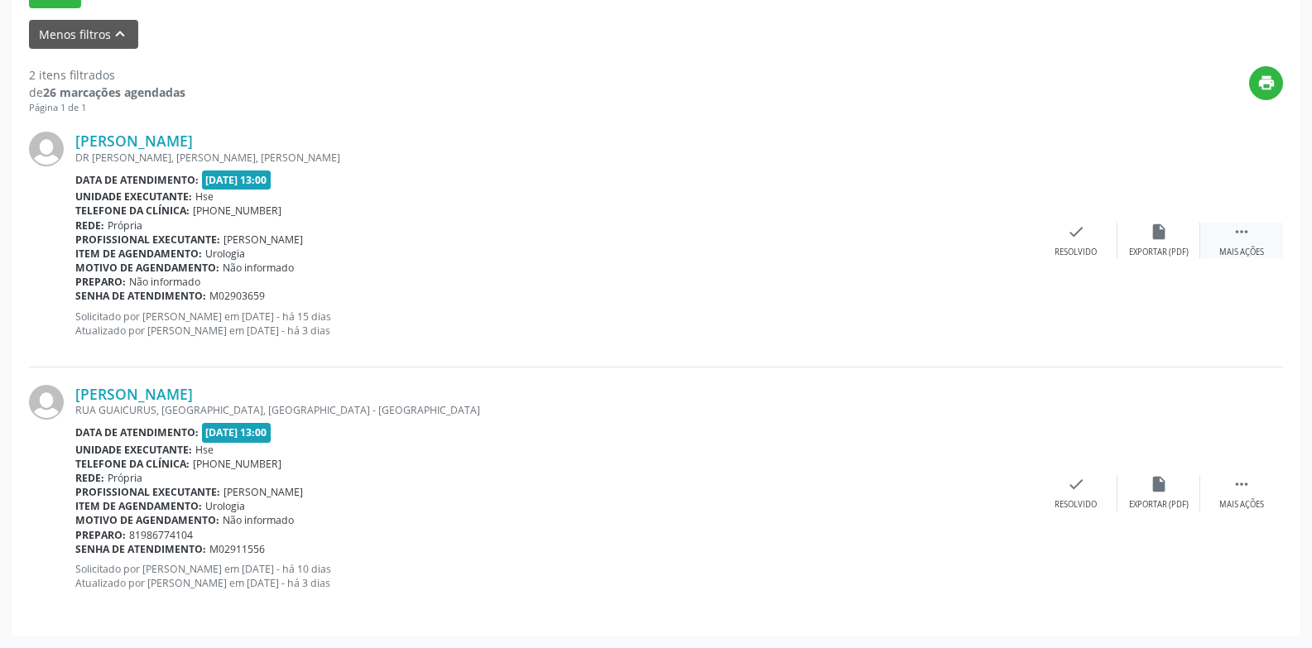
click at [1236, 233] on icon "" at bounding box center [1242, 232] width 18 height 18
click at [1158, 257] on div "Não compareceu" at bounding box center [1159, 253] width 70 height 12
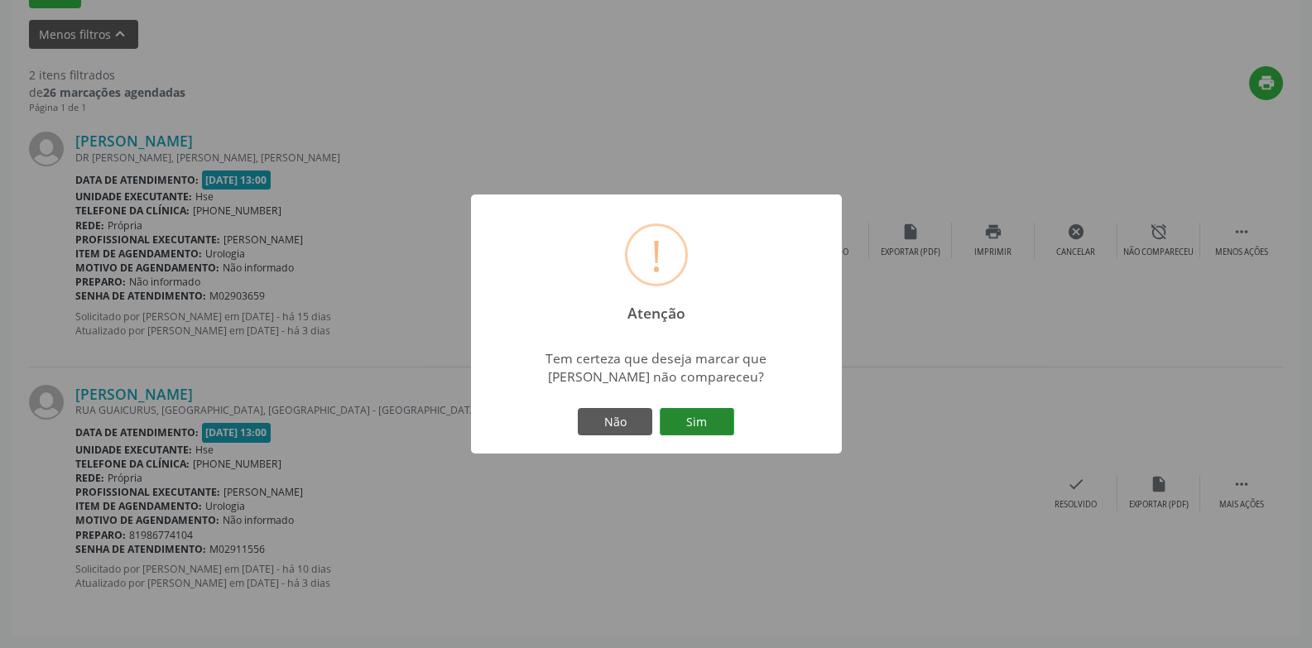
click at [695, 423] on button "Sim" at bounding box center [697, 422] width 75 height 28
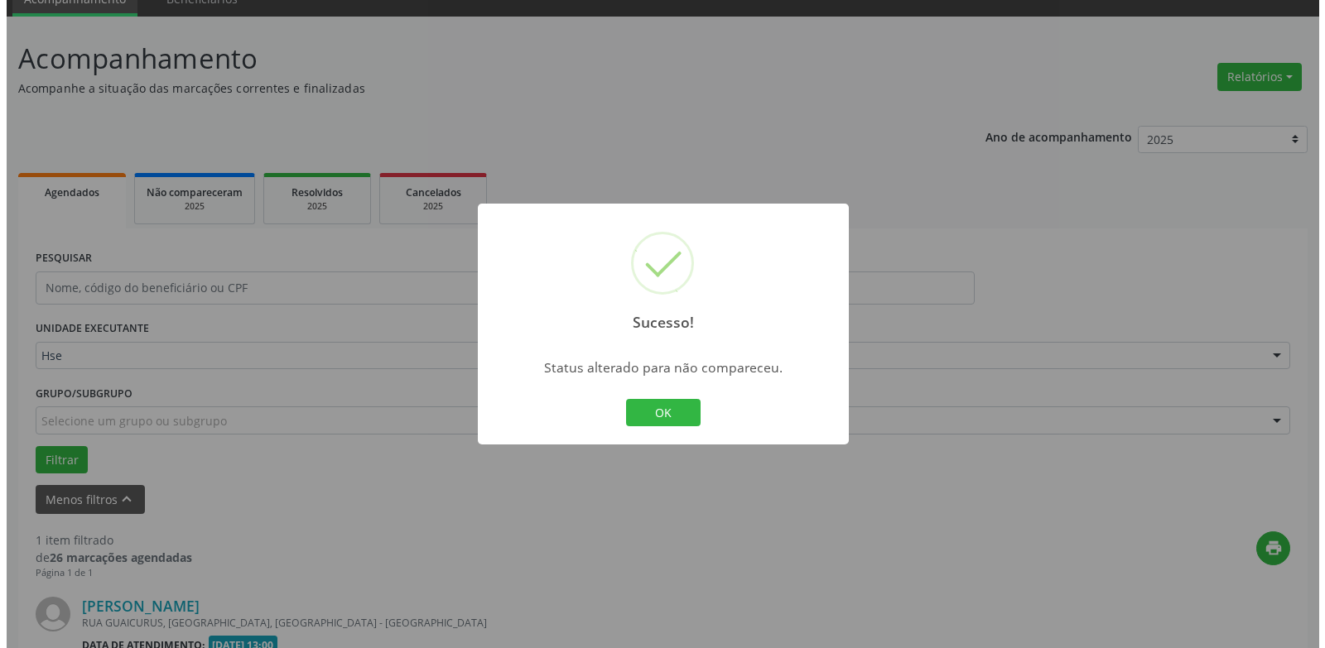
scroll to position [287, 0]
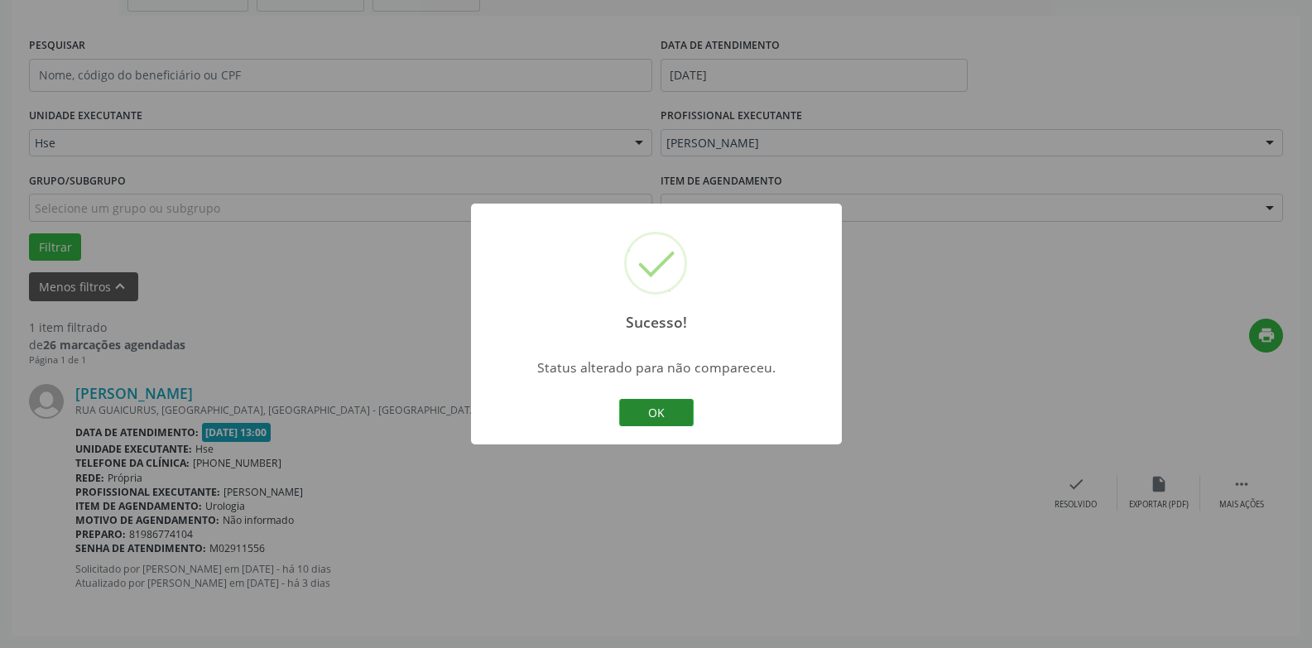
click at [644, 404] on button "OK" at bounding box center [656, 413] width 75 height 28
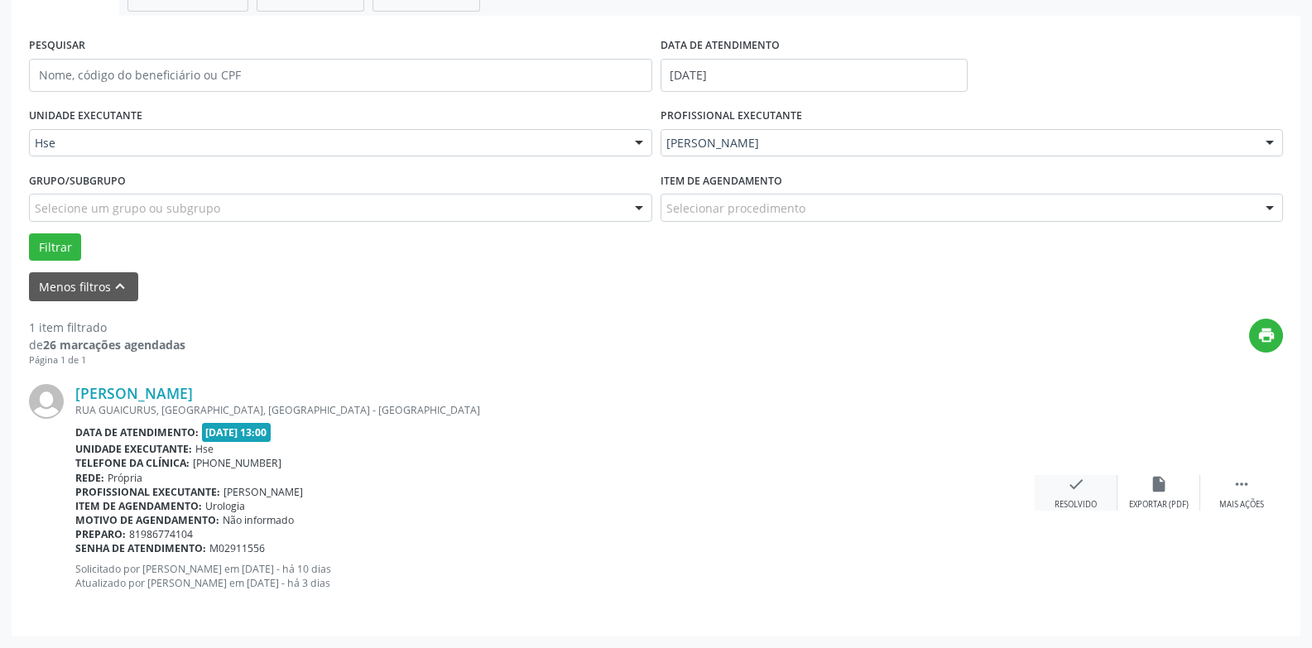
click at [1066, 484] on div "check Resolvido" at bounding box center [1076, 493] width 83 height 36
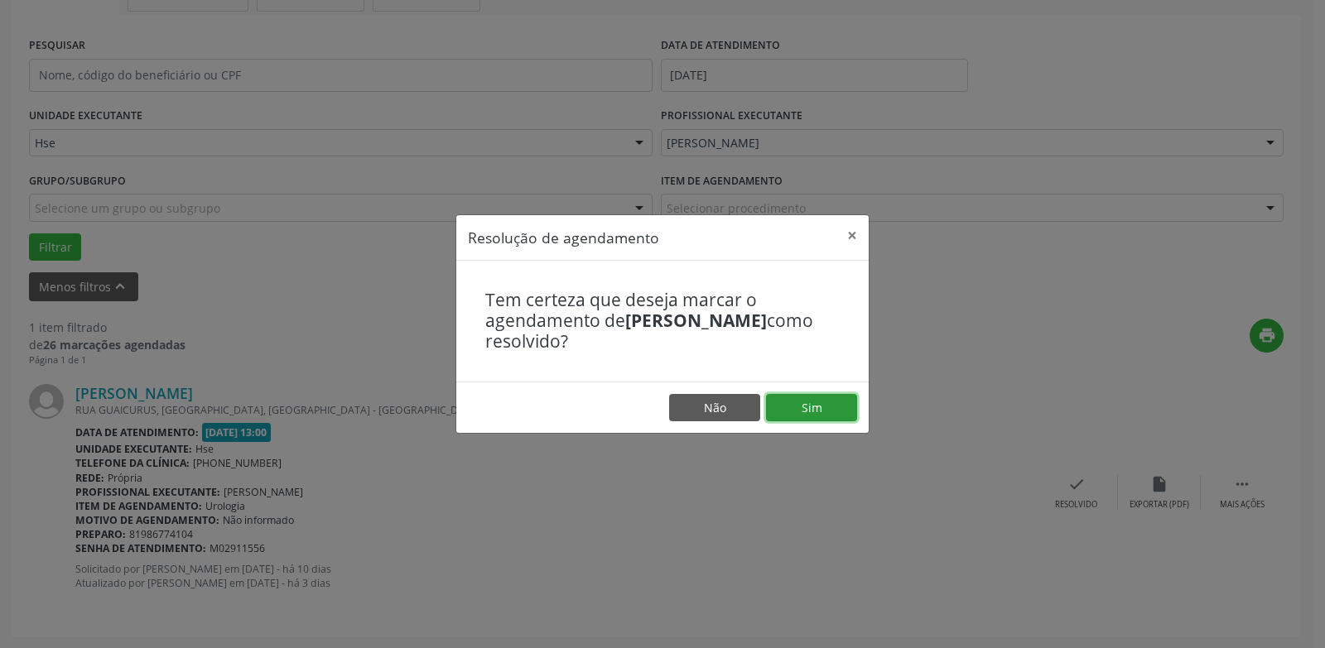
click at [840, 410] on button "Sim" at bounding box center [811, 408] width 91 height 28
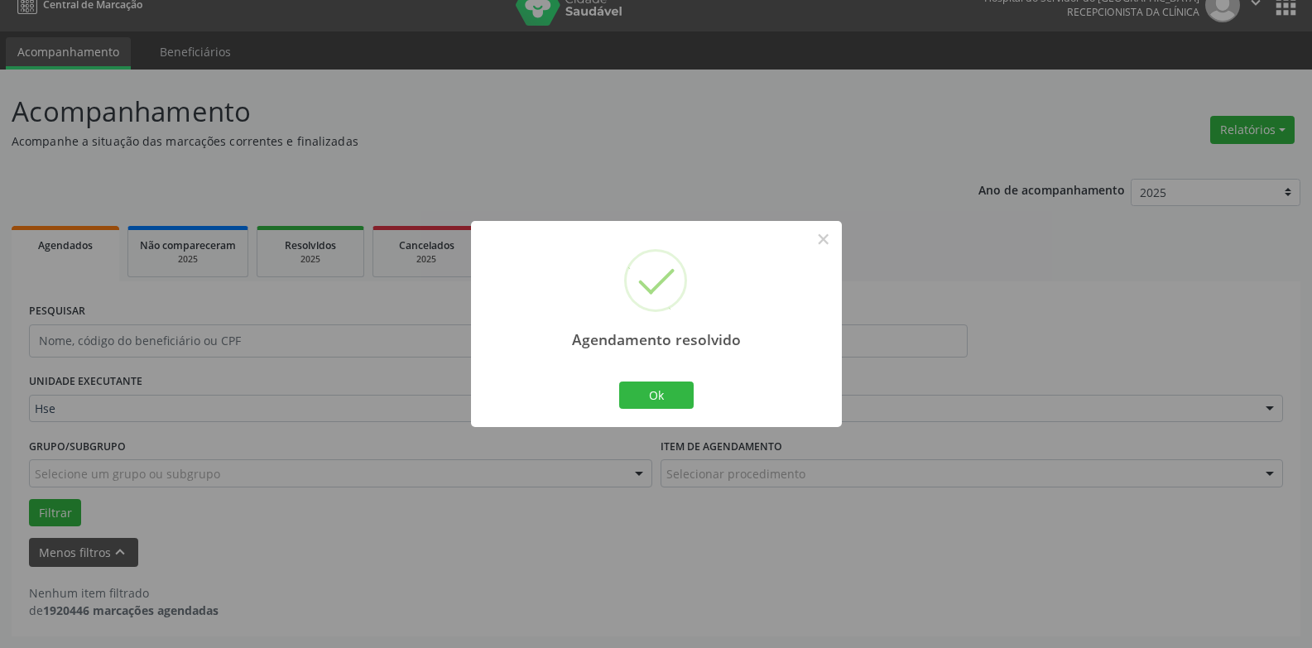
scroll to position [22, 0]
